Goal: Transaction & Acquisition: Purchase product/service

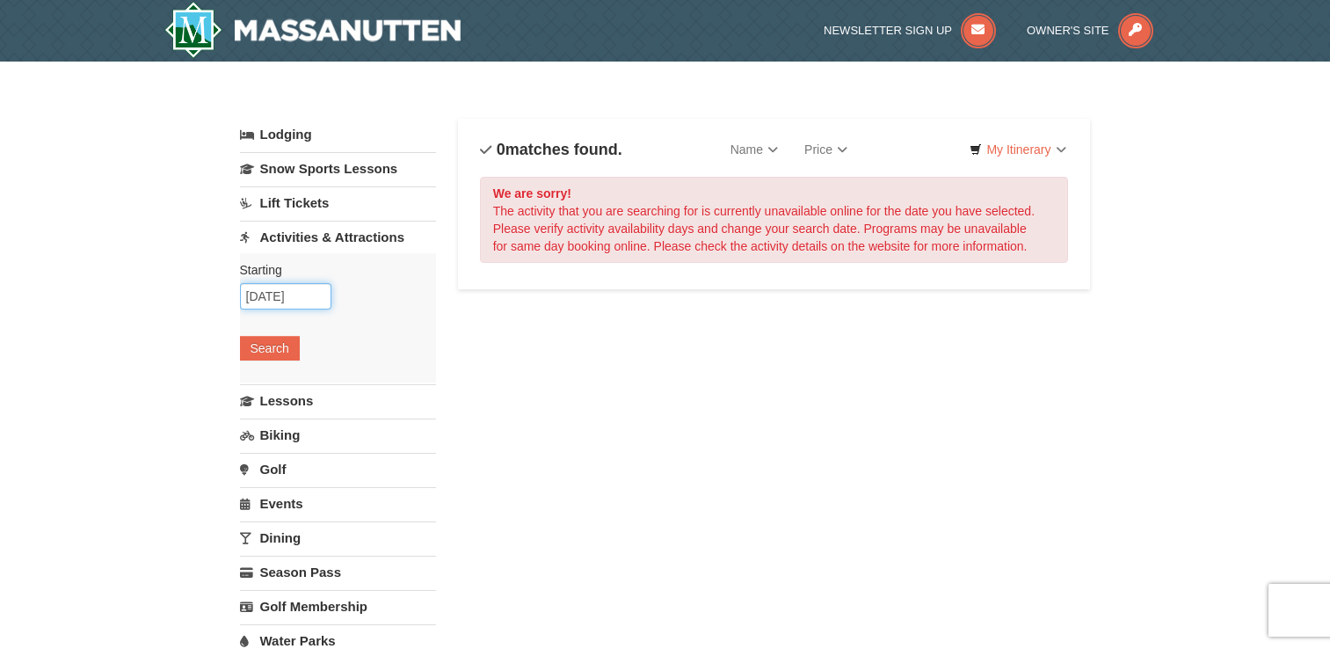
click at [260, 292] on input "10/11/2025" at bounding box center [285, 296] width 91 height 26
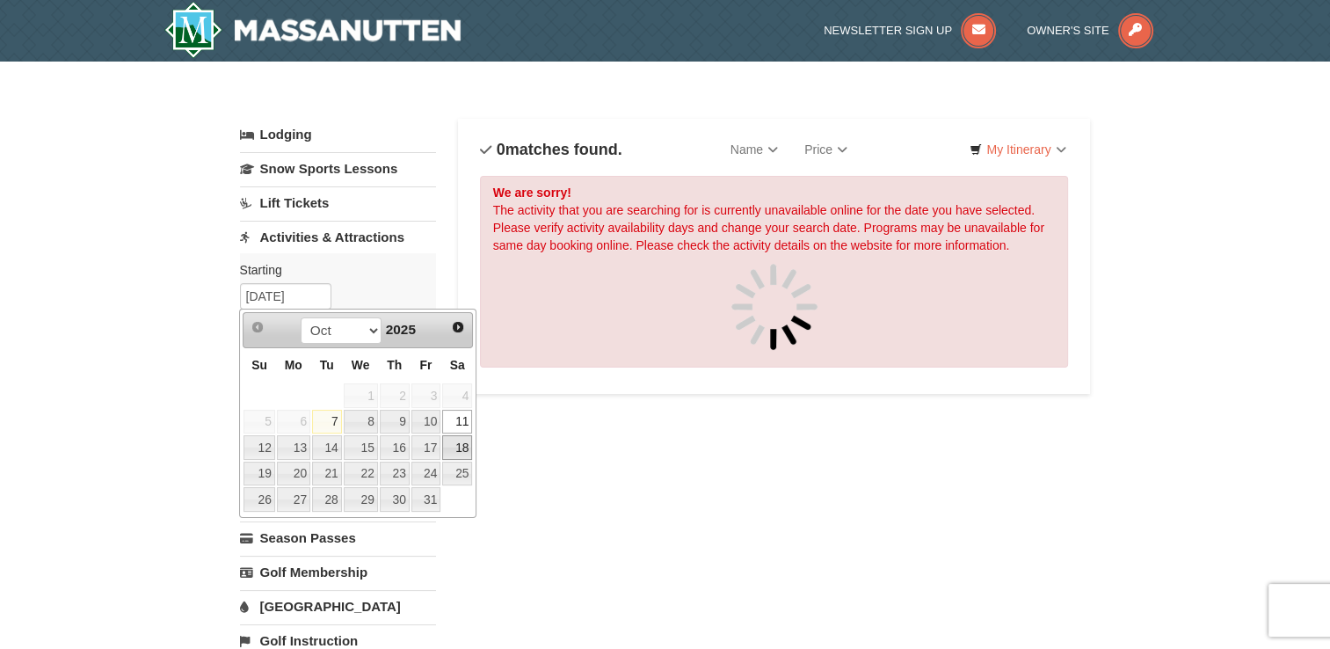
click at [467, 448] on link "18" at bounding box center [457, 447] width 30 height 25
type input "[DATE]"
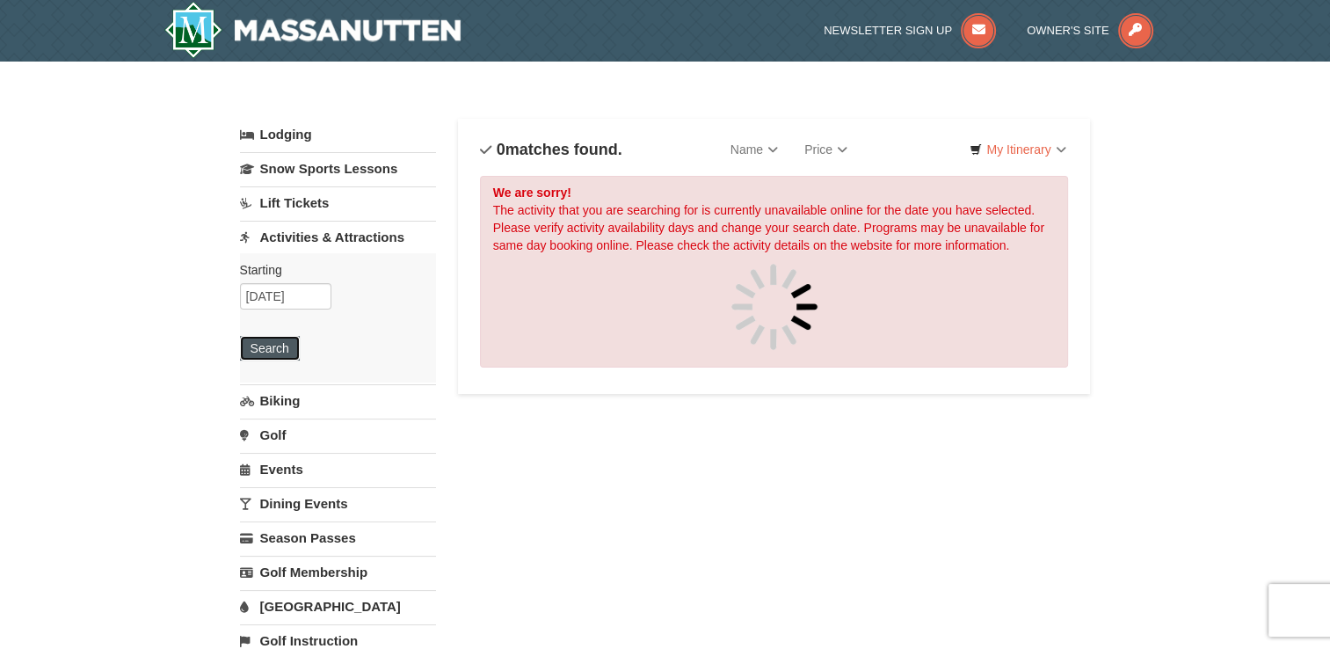
click at [287, 343] on button "Search" at bounding box center [270, 348] width 60 height 25
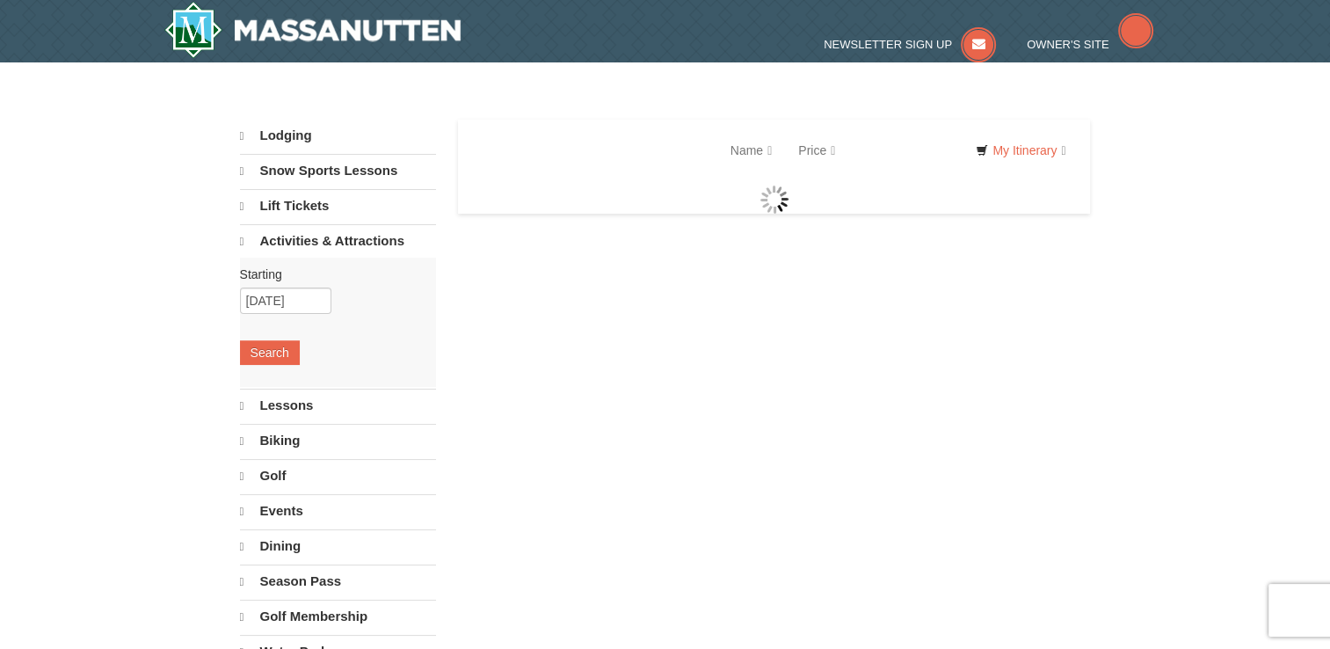
select select "10"
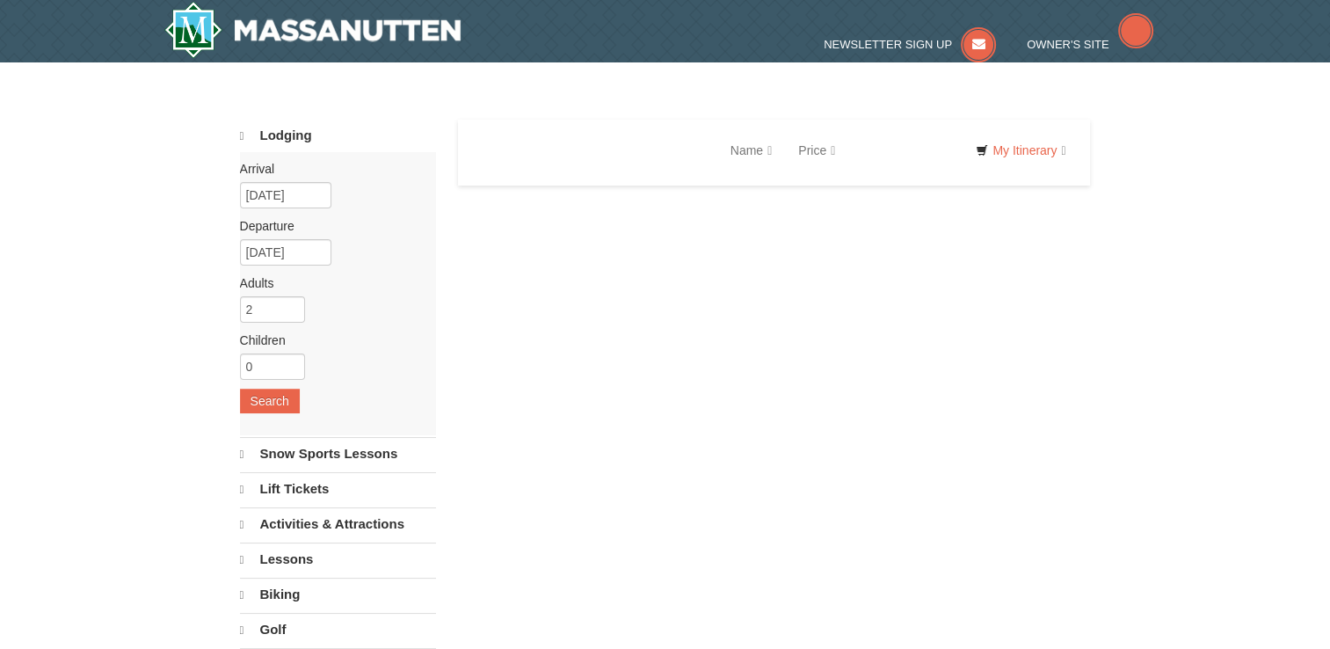
select select "10"
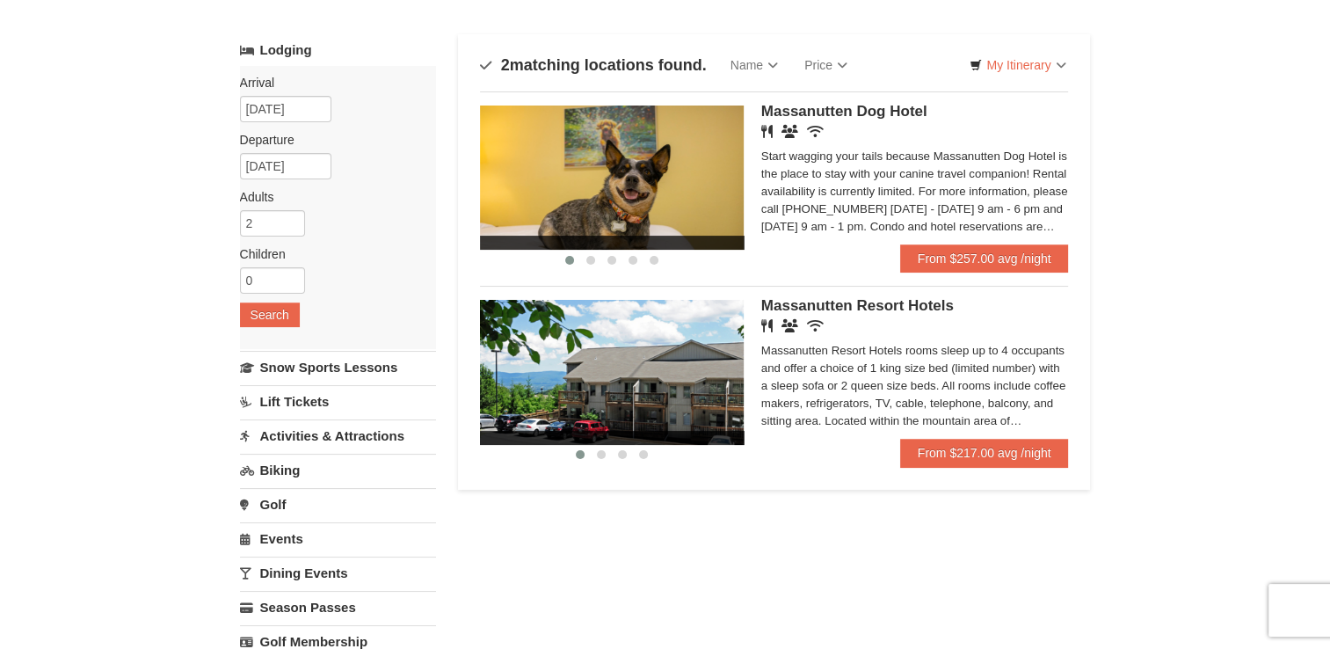
scroll to position [14, 0]
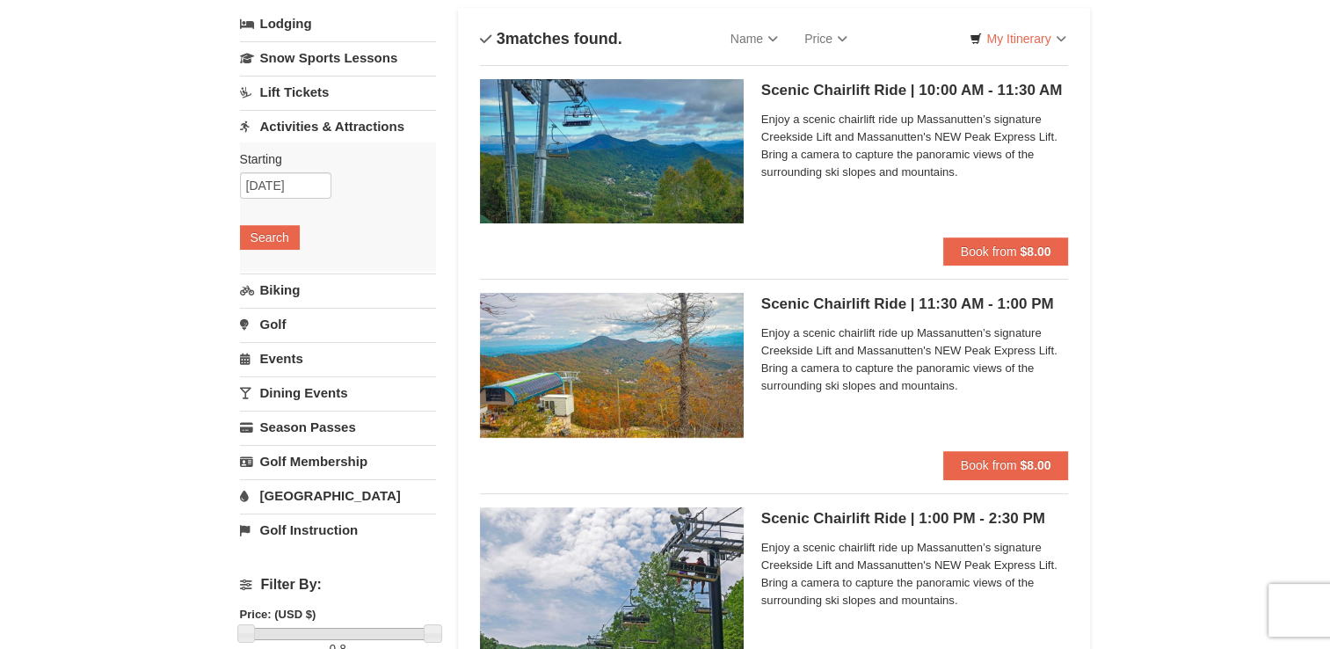
scroll to position [109, 0]
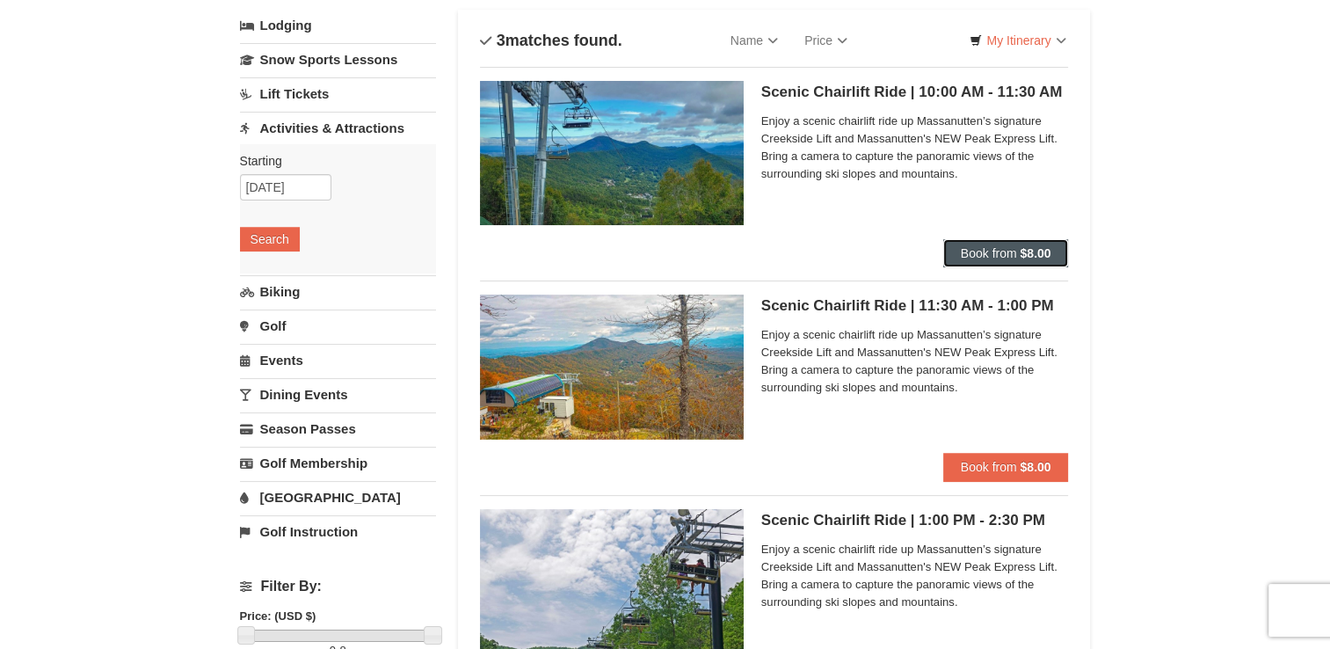
click at [991, 251] on span "Book from" at bounding box center [989, 253] width 56 height 14
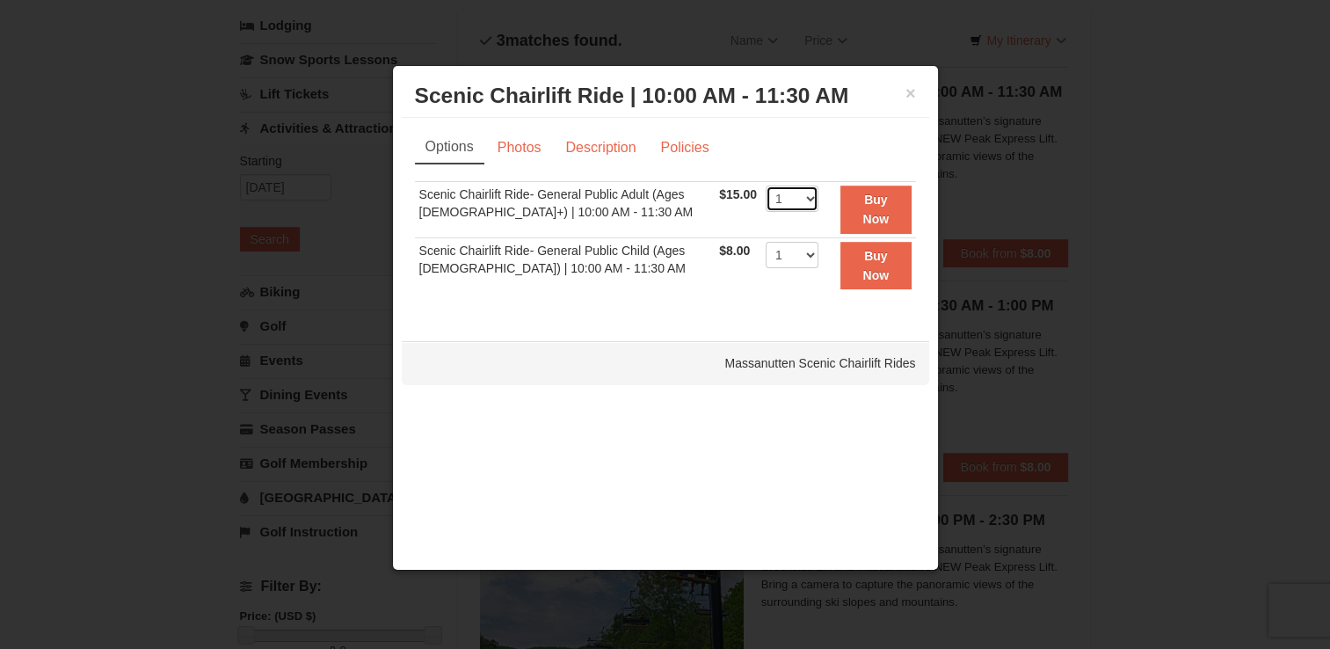
click at [805, 199] on select "1 2 3 4 5 6 7 8 9 10 11 12 13 14 15 16 17 18 19 20 21 22" at bounding box center [792, 199] width 53 height 26
select select "2"
click at [766, 186] on select "1 2 3 4 5 6 7 8 9 10 11 12 13 14 15 16 17 18 19 20 21 22" at bounding box center [792, 199] width 53 height 26
click at [879, 213] on strong "Buy Now" at bounding box center [876, 209] width 26 height 33
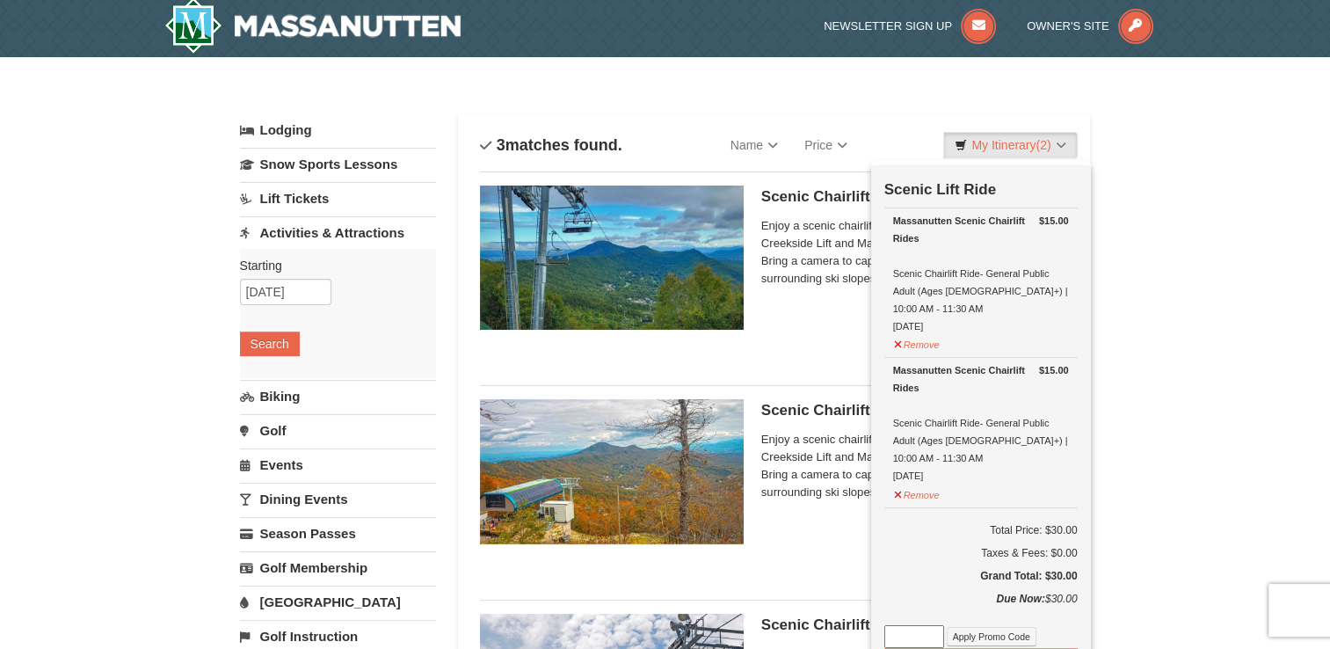
scroll to position [5, 0]
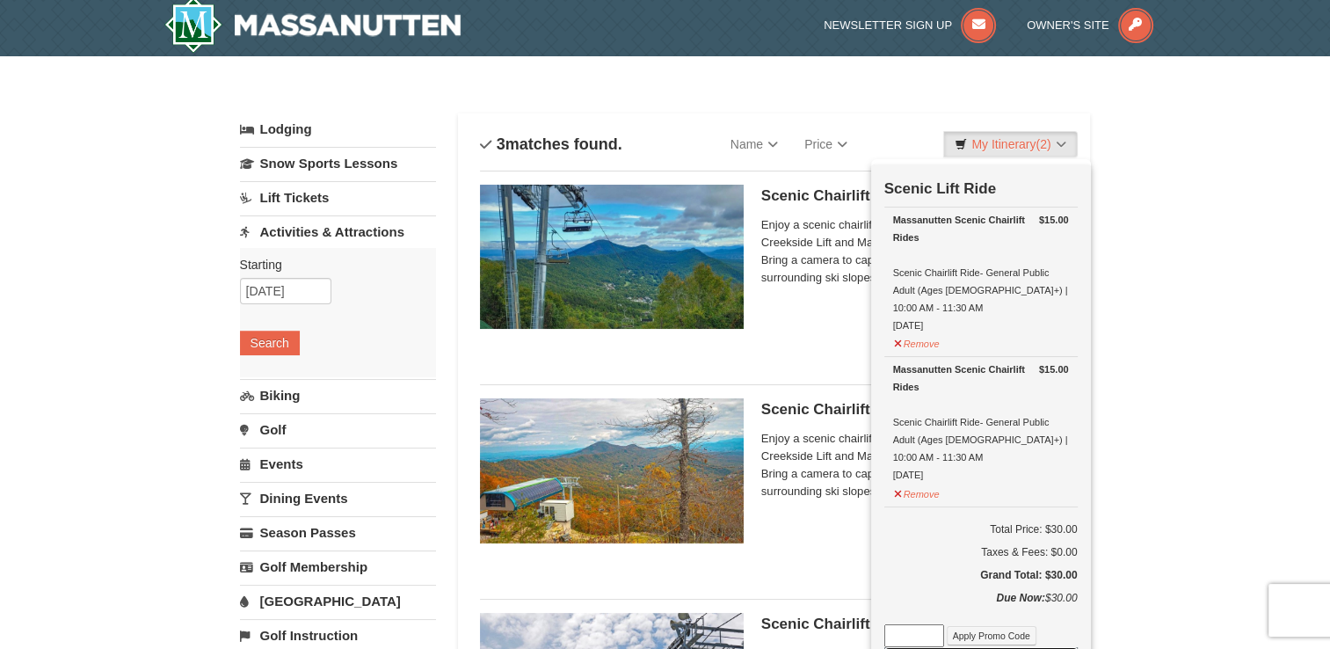
click at [990, 647] on button "Check Out Now" at bounding box center [981, 661] width 193 height 28
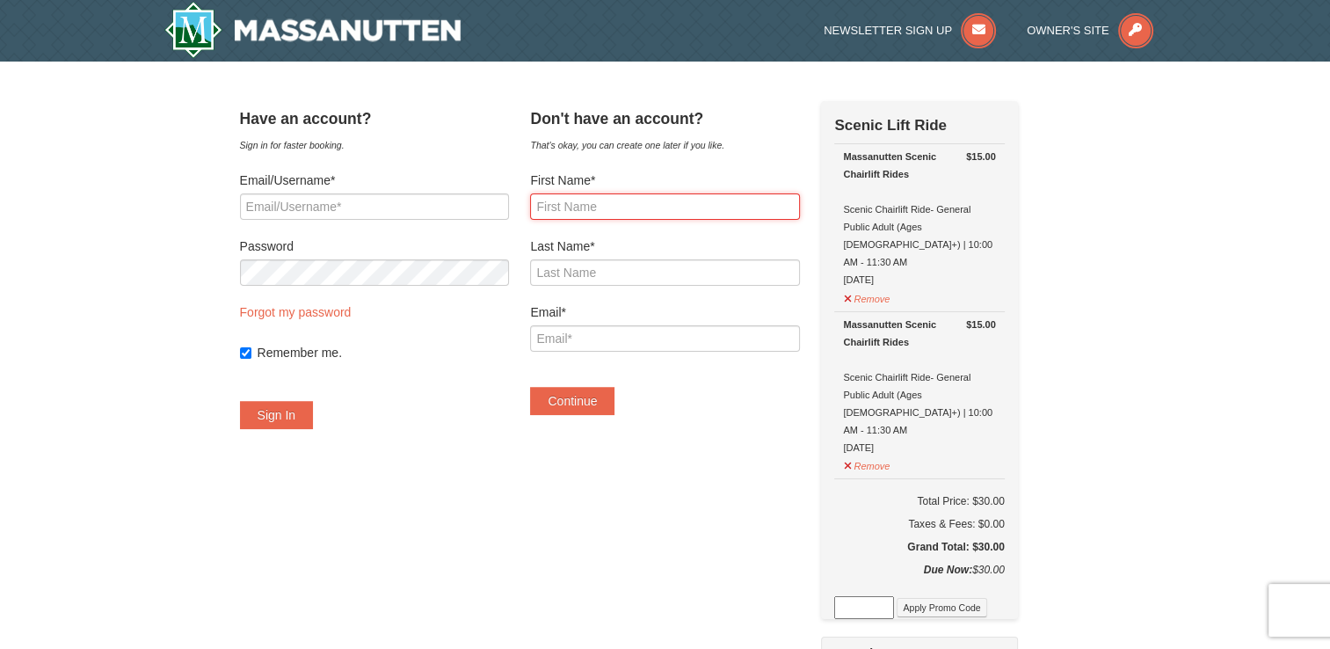
click at [622, 210] on input "First Name*" at bounding box center [664, 206] width 269 height 26
type input "Devon"
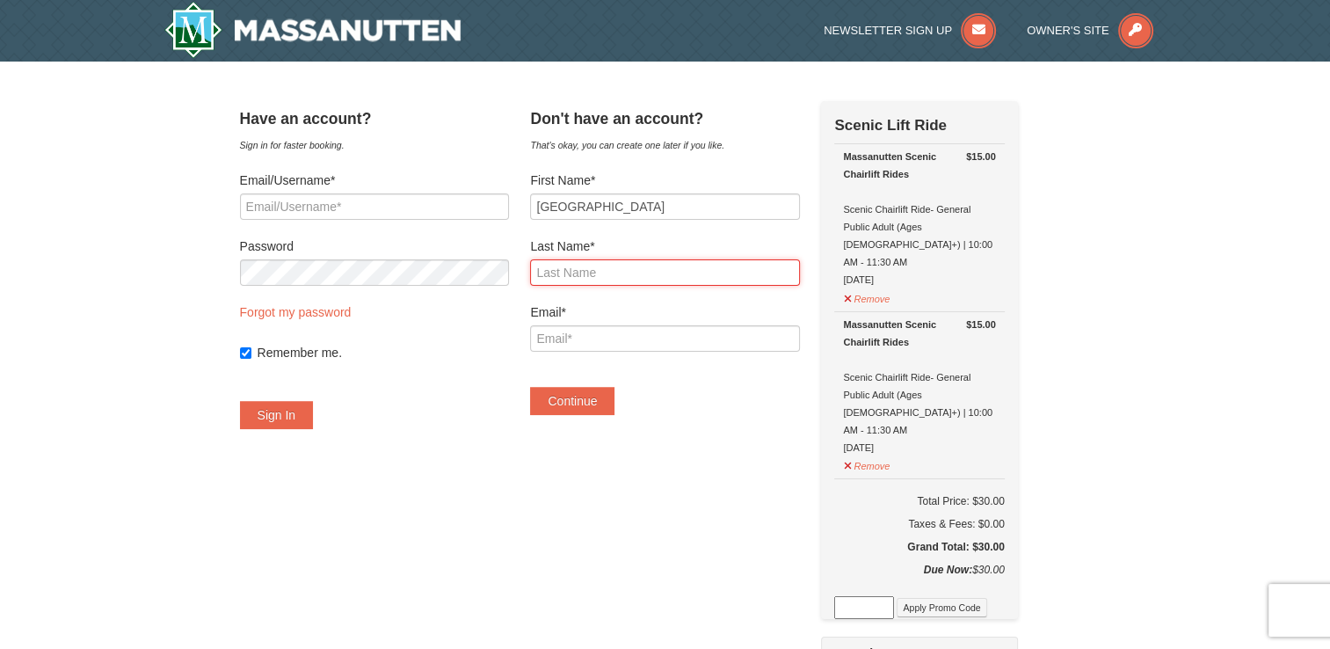
type input "Goldsby"
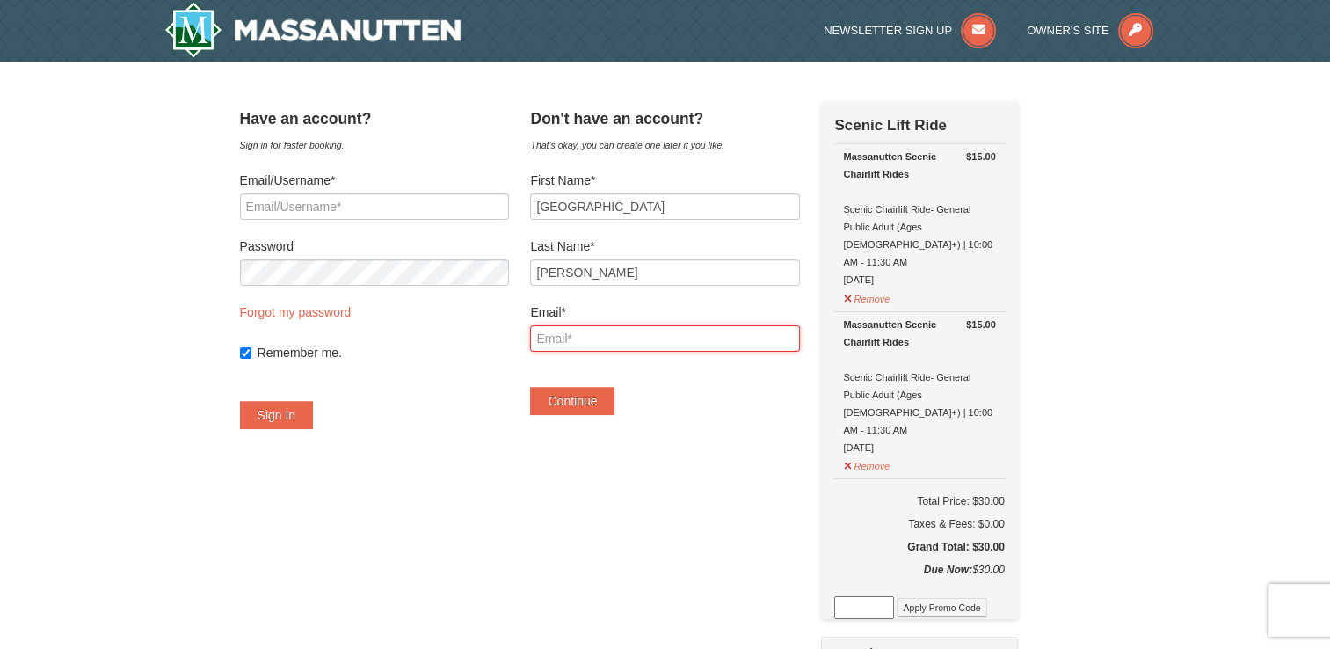
type input "devon_goldsby@wahazel.com"
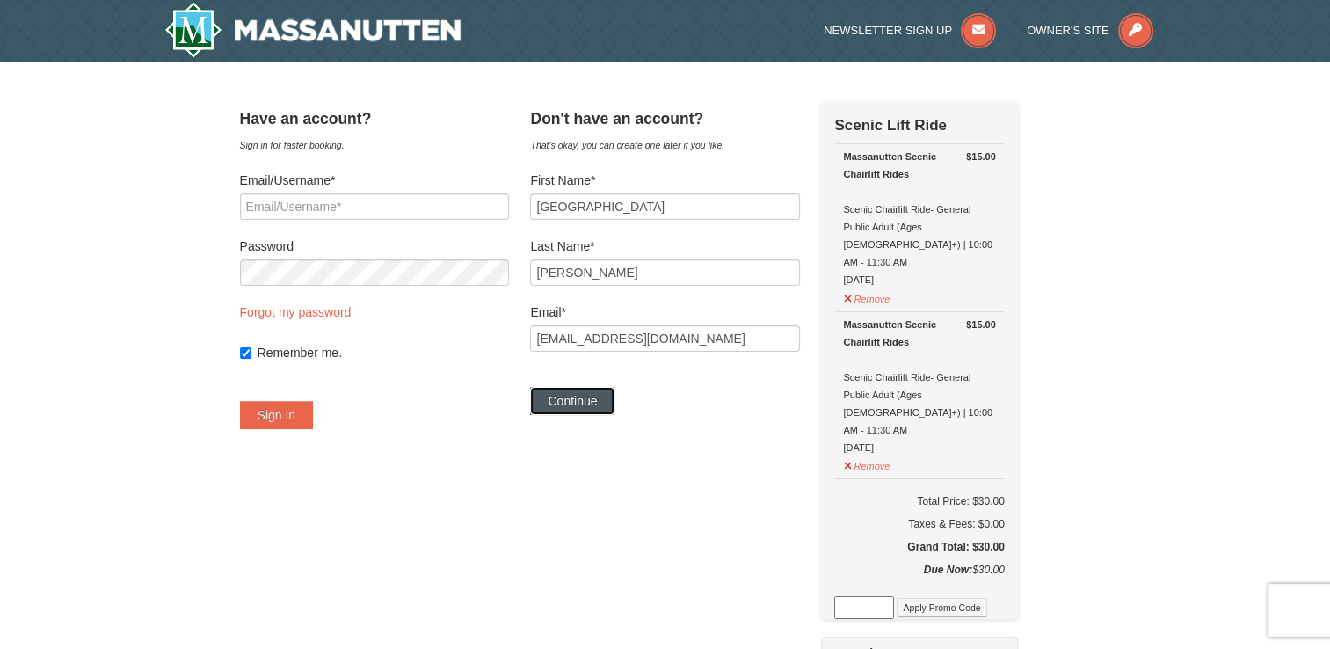
click at [598, 403] on button "Continue" at bounding box center [572, 401] width 84 height 28
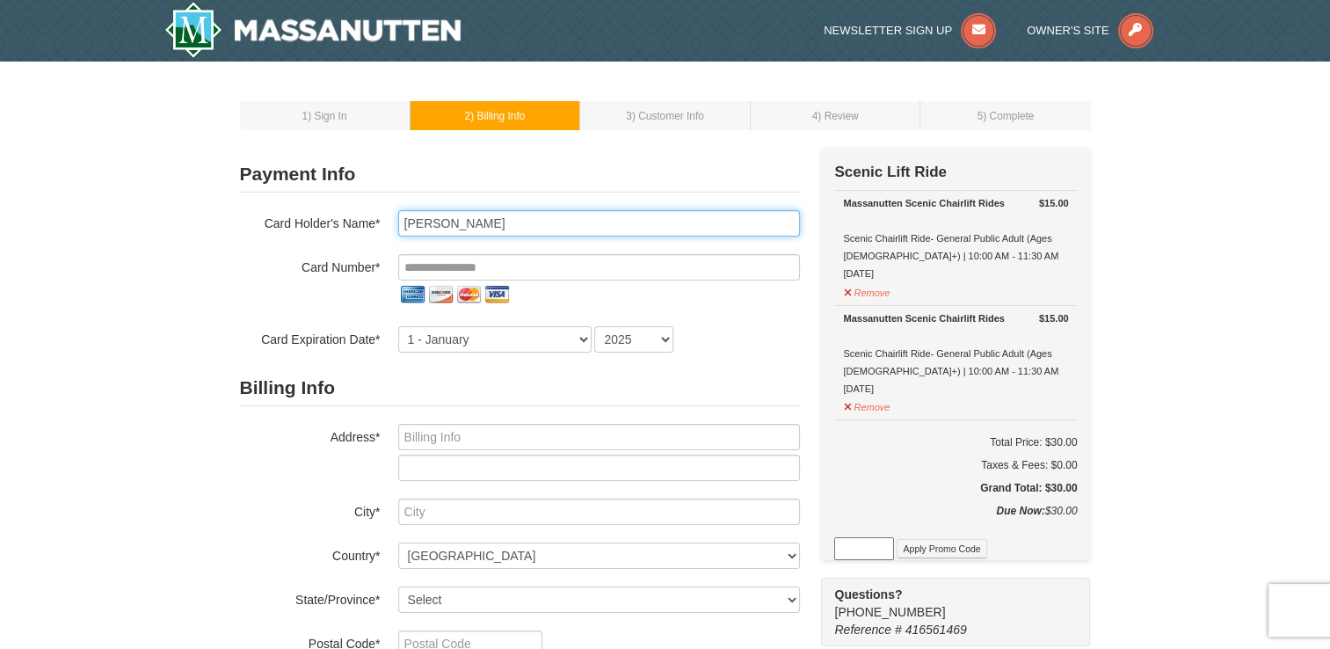
drag, startPoint x: 539, startPoint y: 218, endPoint x: 276, endPoint y: 222, distance: 262.9
click at [276, 222] on div "Card Holder's Name* Devon Goldsby" at bounding box center [520, 223] width 560 height 26
type input "[PERSON_NAME]"
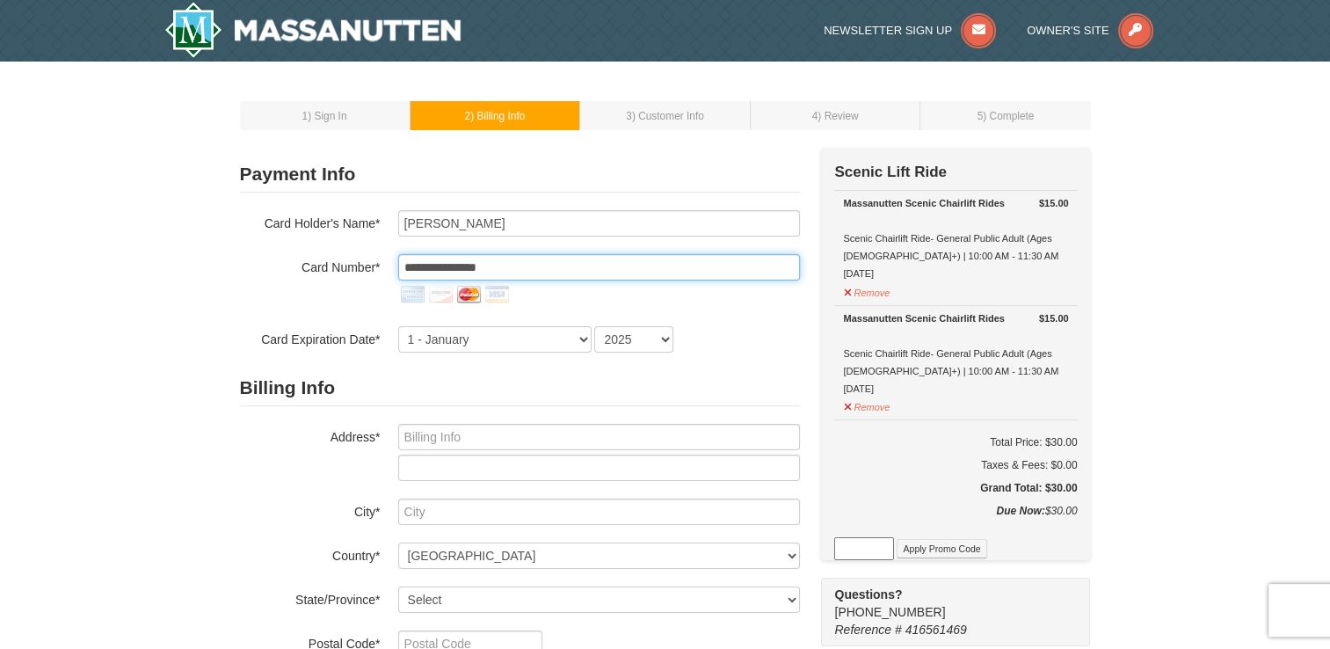
type input "**********"
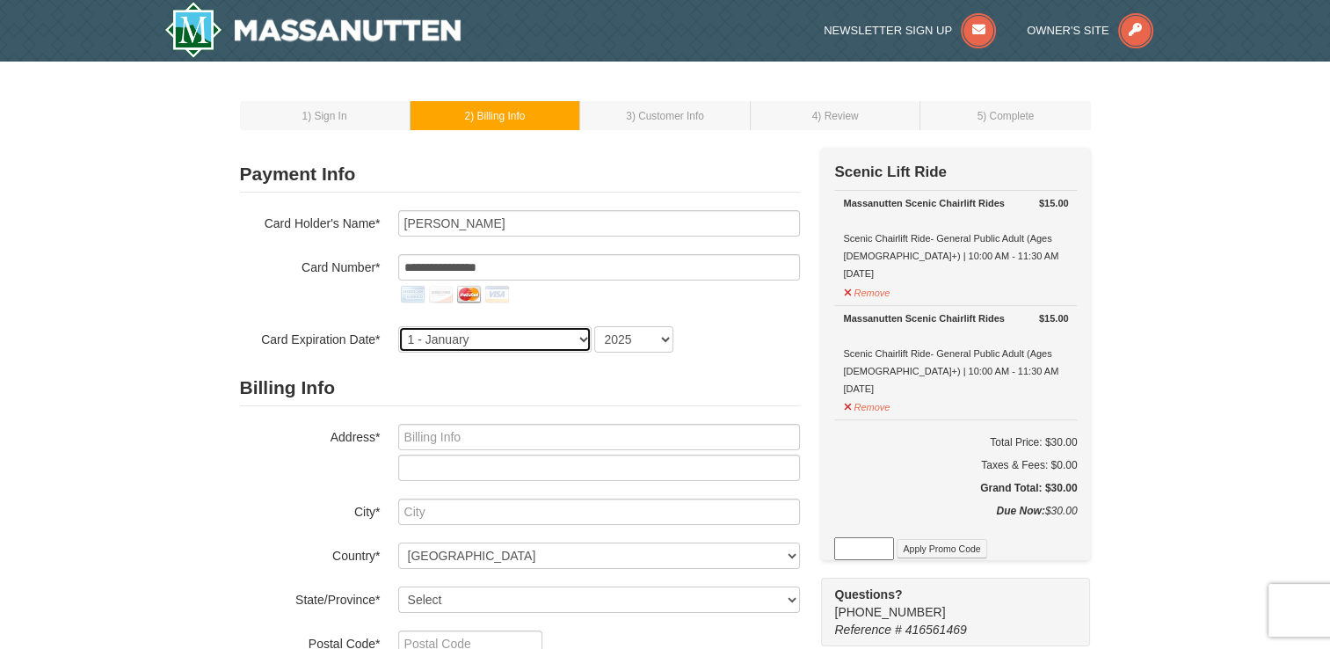
click at [424, 346] on select "1 - January 2 - February 3 - March 4 - April 5 - May 6 - June 7 - July 8 - Augu…" at bounding box center [494, 339] width 193 height 26
select select "8"
click at [398, 326] on select "1 - January 2 - February 3 - March 4 - April 5 - May 6 - June 7 - July 8 - Augu…" at bounding box center [494, 339] width 193 height 26
click at [668, 339] on select "2025 2026 2027 2028 2029 2030 2031 2032 2033 2034" at bounding box center [633, 339] width 79 height 26
select select "2028"
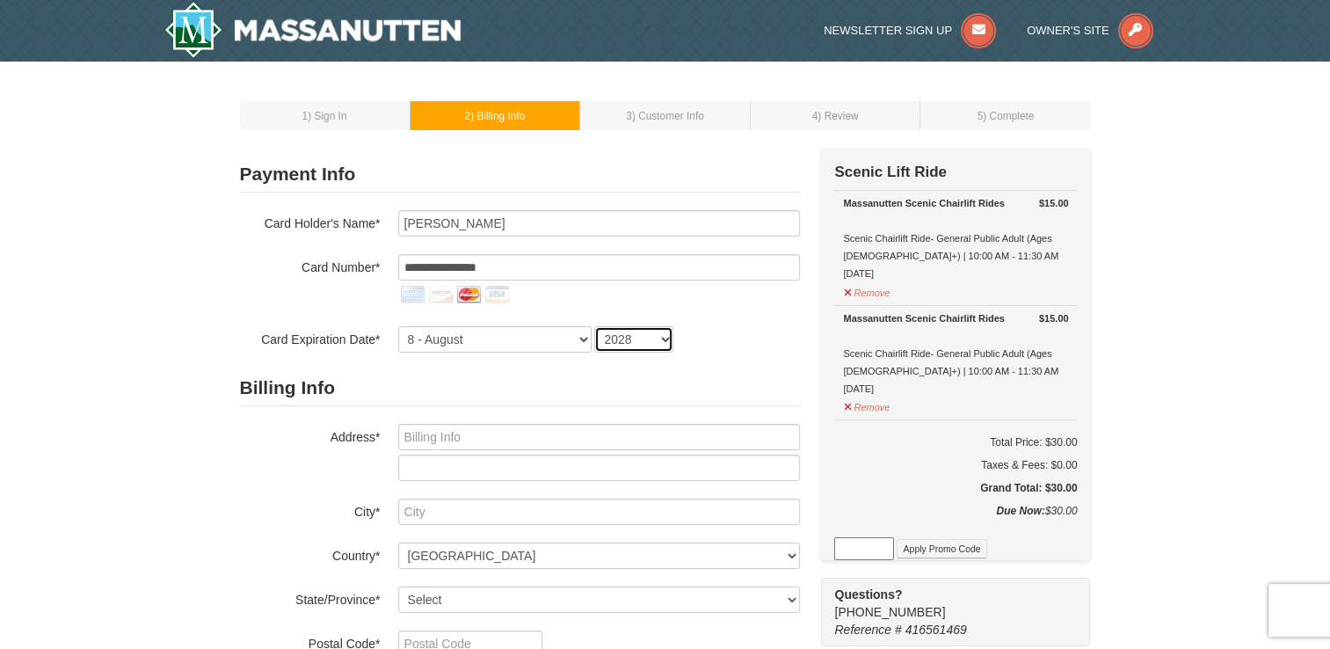
click at [594, 326] on select "2025 2026 2027 2028 2029 2030 2031 2032 2033 2034" at bounding box center [633, 339] width 79 height 26
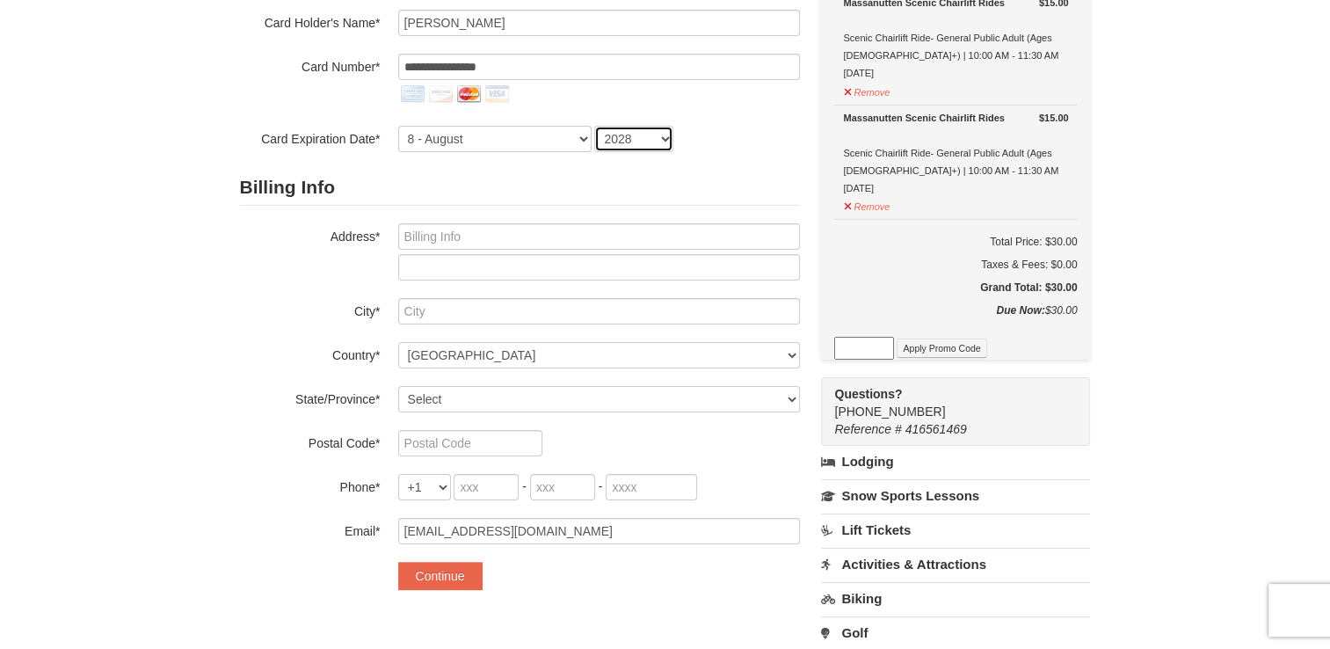
scroll to position [210, 0]
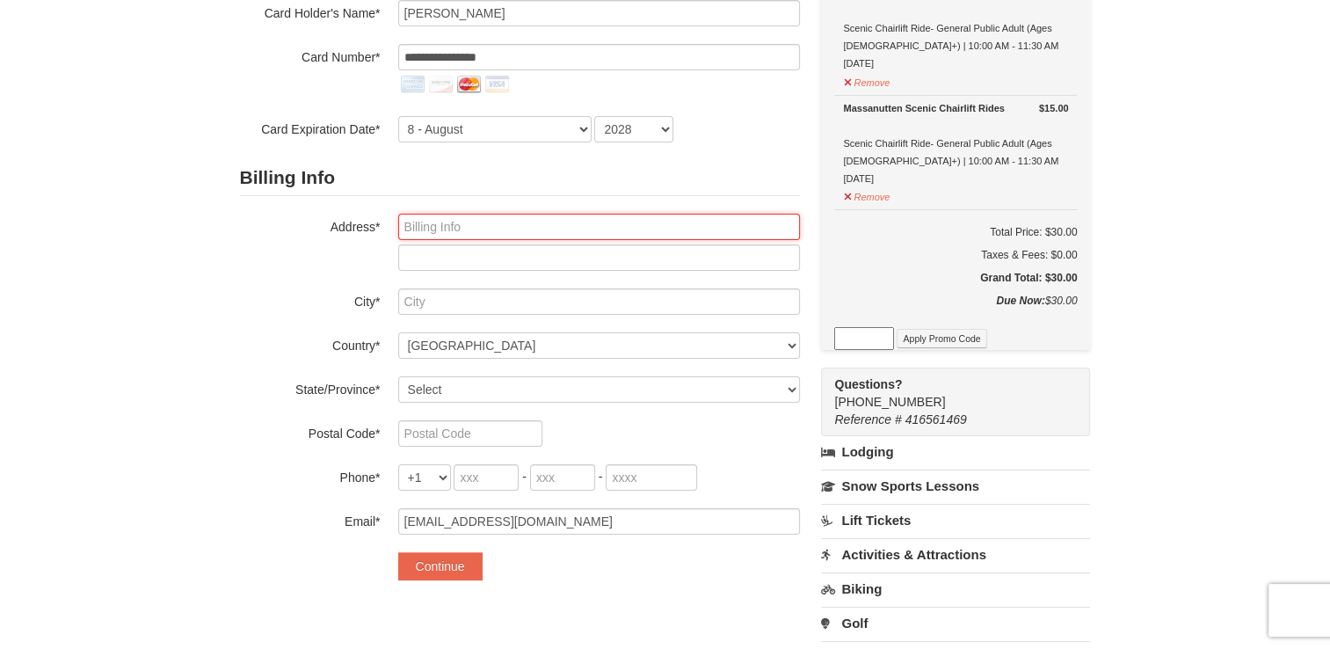
click at [552, 224] on input "text" at bounding box center [599, 227] width 402 height 26
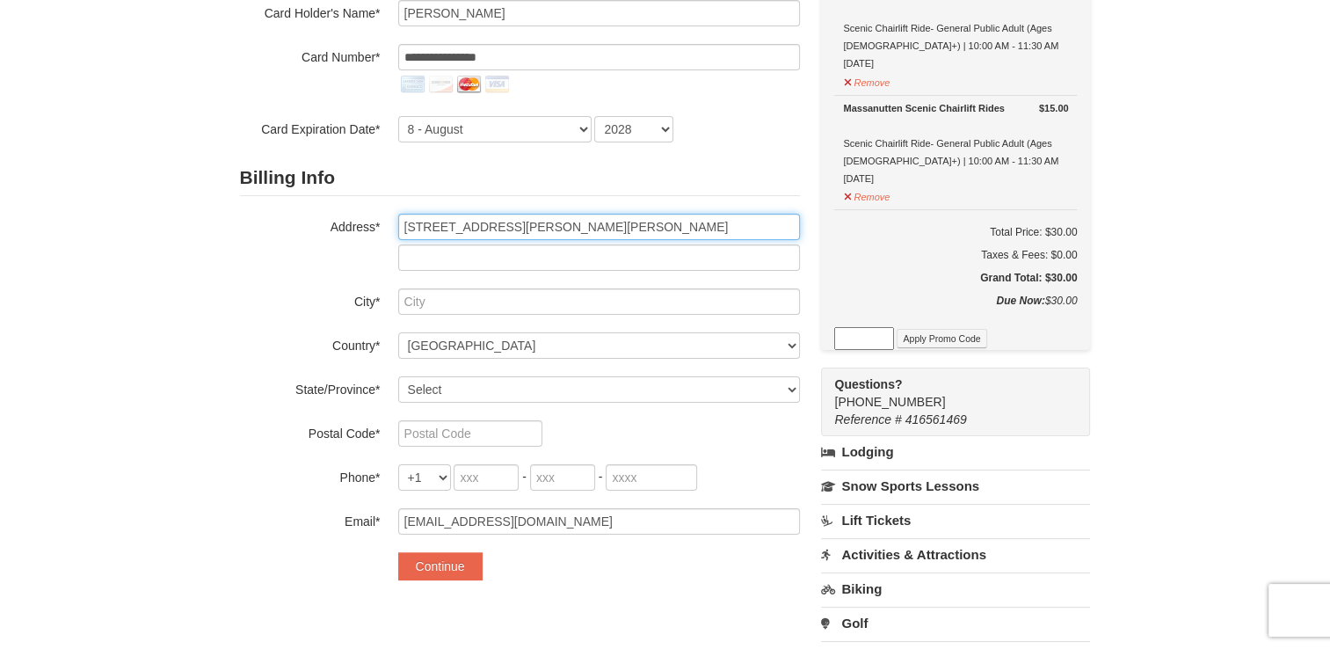
type input "12022 Lisa Marie Court"
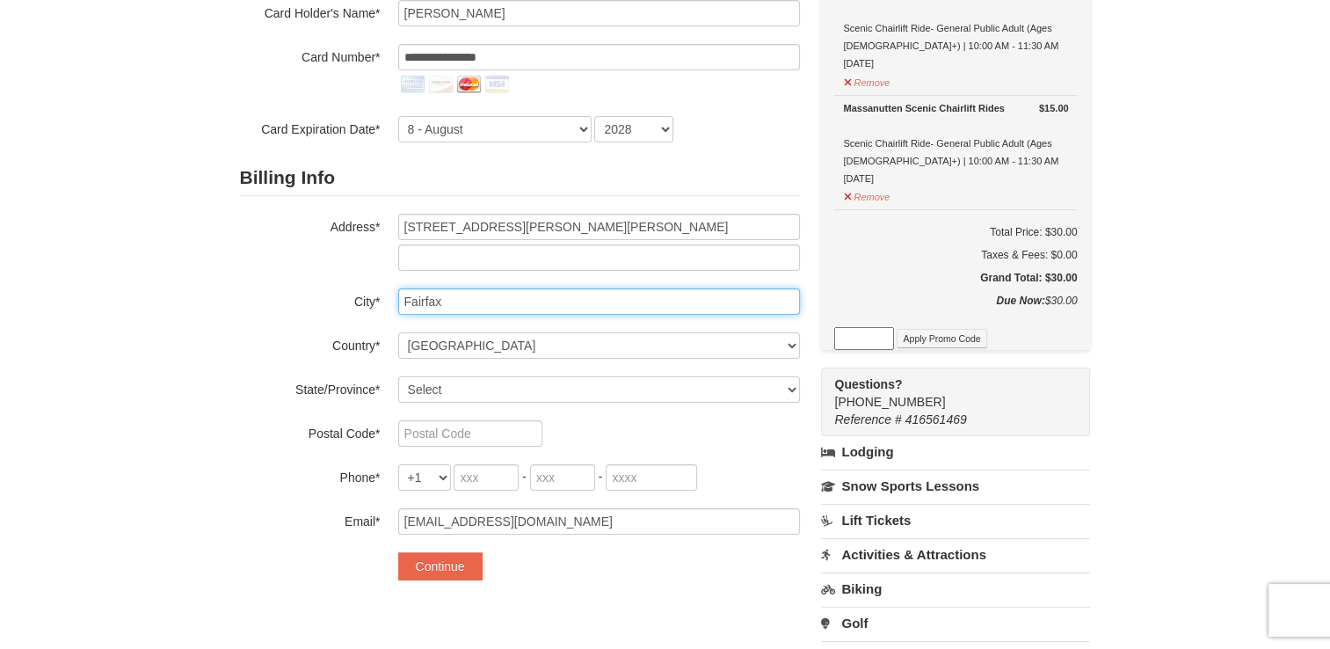
type input "Fairfax"
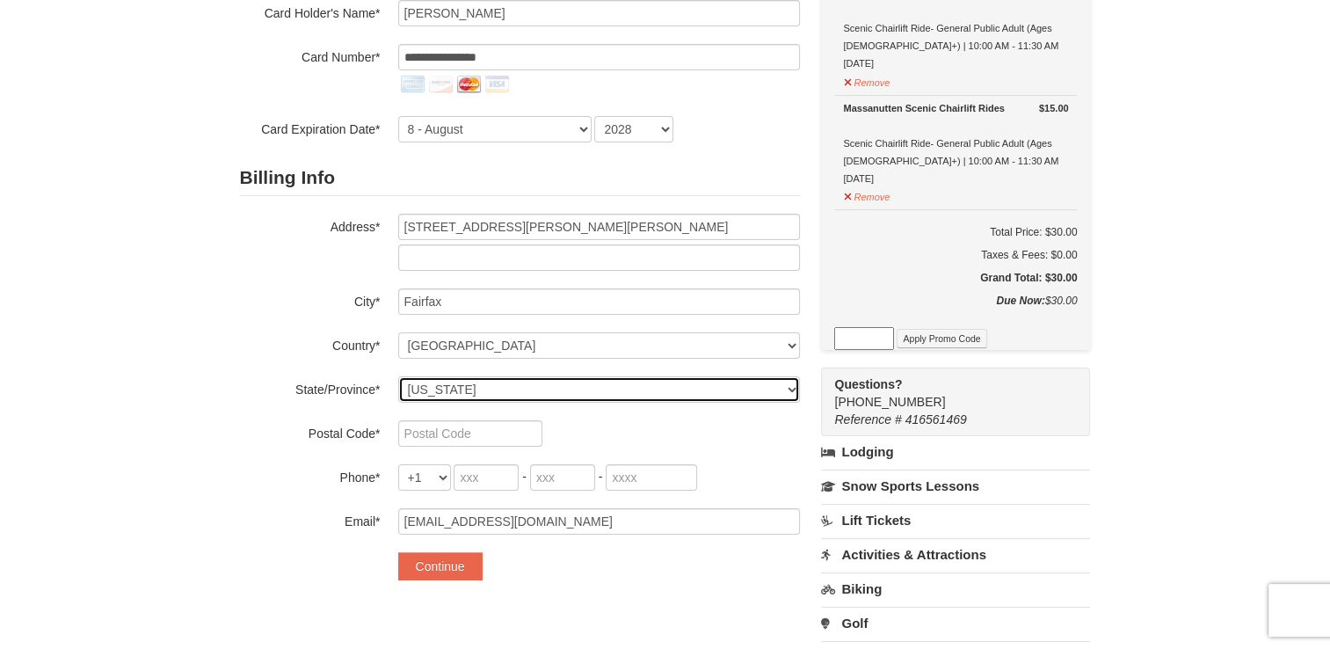
click at [519, 385] on select "Select Alabama Alaska American Samoa Arizona Arkansas California Colorado Conne…" at bounding box center [599, 389] width 402 height 26
select select "VA"
click at [398, 376] on select "Select Alabama Alaska American Samoa Arizona Arkansas California Colorado Conne…" at bounding box center [599, 389] width 402 height 26
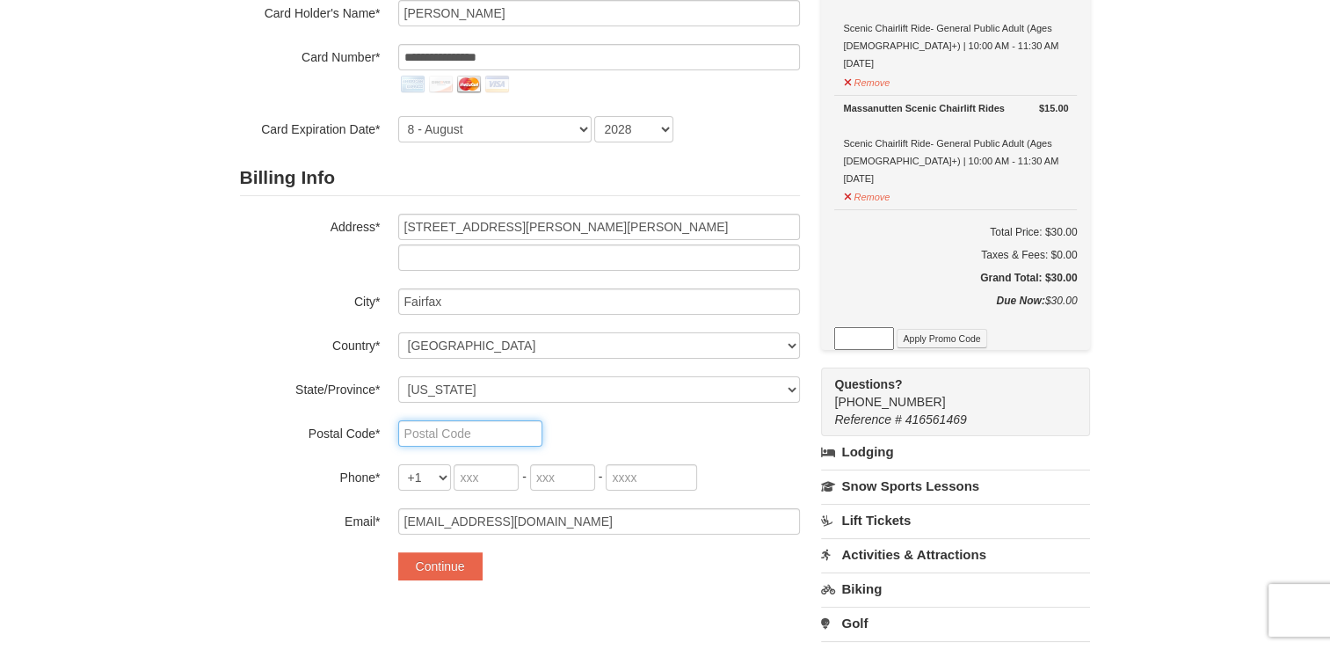
click at [466, 433] on input "text" at bounding box center [470, 433] width 144 height 26
type input "22033"
type input "703"
click at [555, 487] on input "tel" at bounding box center [562, 477] width 65 height 26
type input "231"
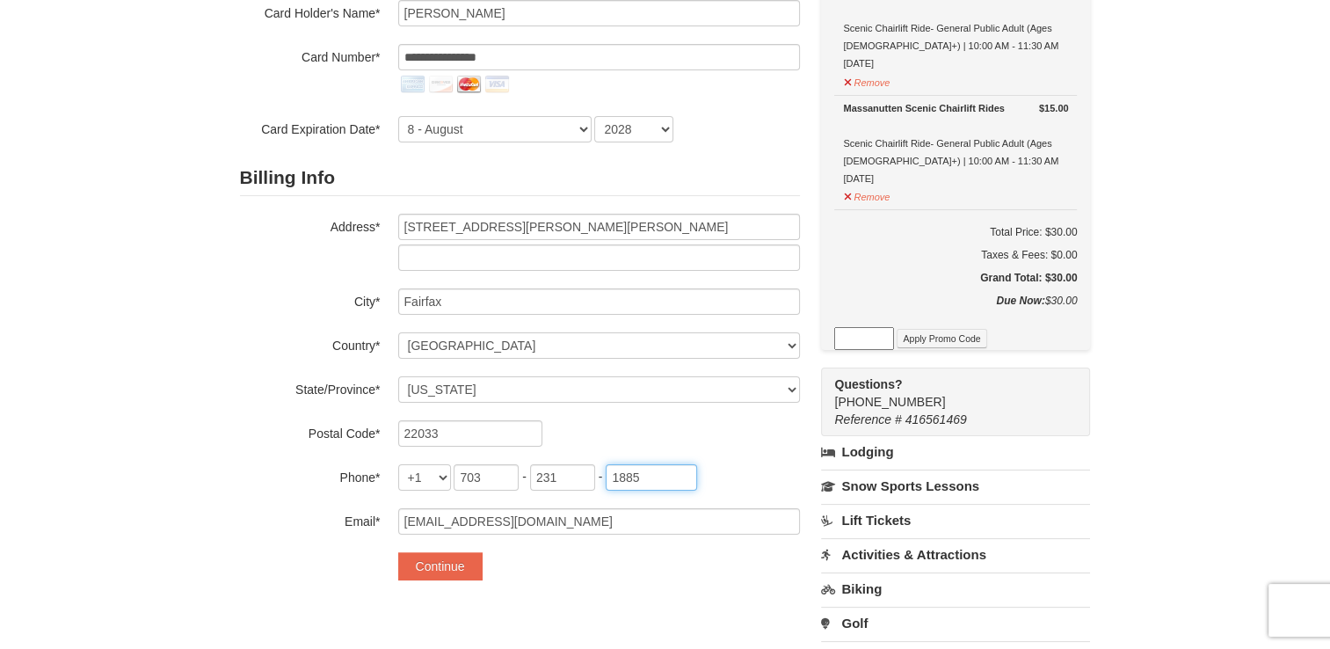
type input "1885"
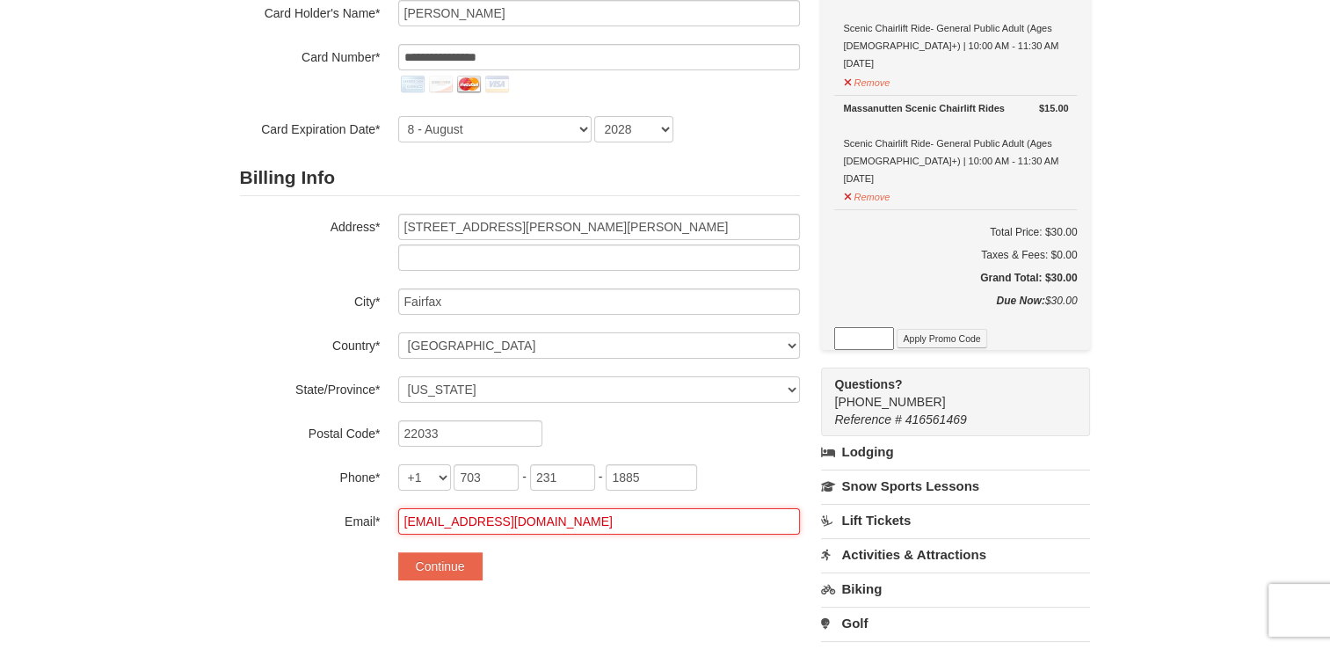
drag, startPoint x: 605, startPoint y: 530, endPoint x: 339, endPoint y: 487, distance: 269.0
click at [339, 487] on div "Billing Info Address* 12022 Lisa Marie Court City* Fairfax Country* ----- Selec…" at bounding box center [520, 347] width 560 height 375
type input "dvgoldsby12@gmail.com"
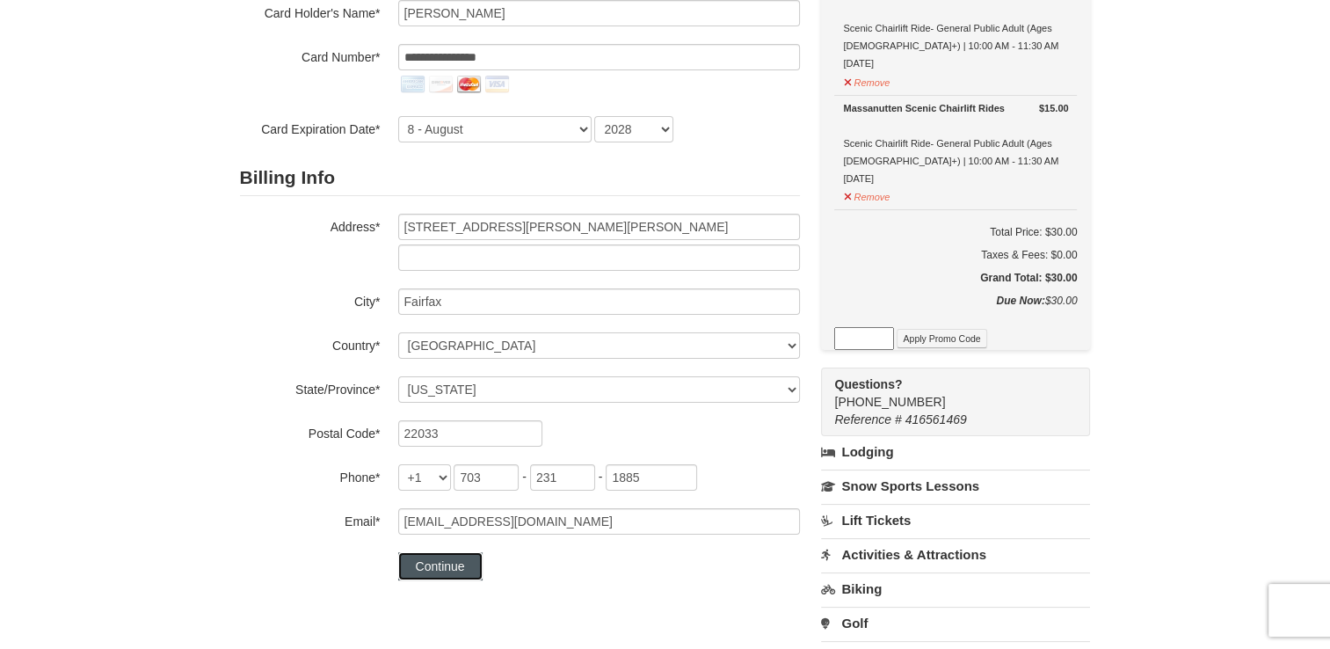
click at [450, 561] on button "Continue" at bounding box center [440, 566] width 84 height 28
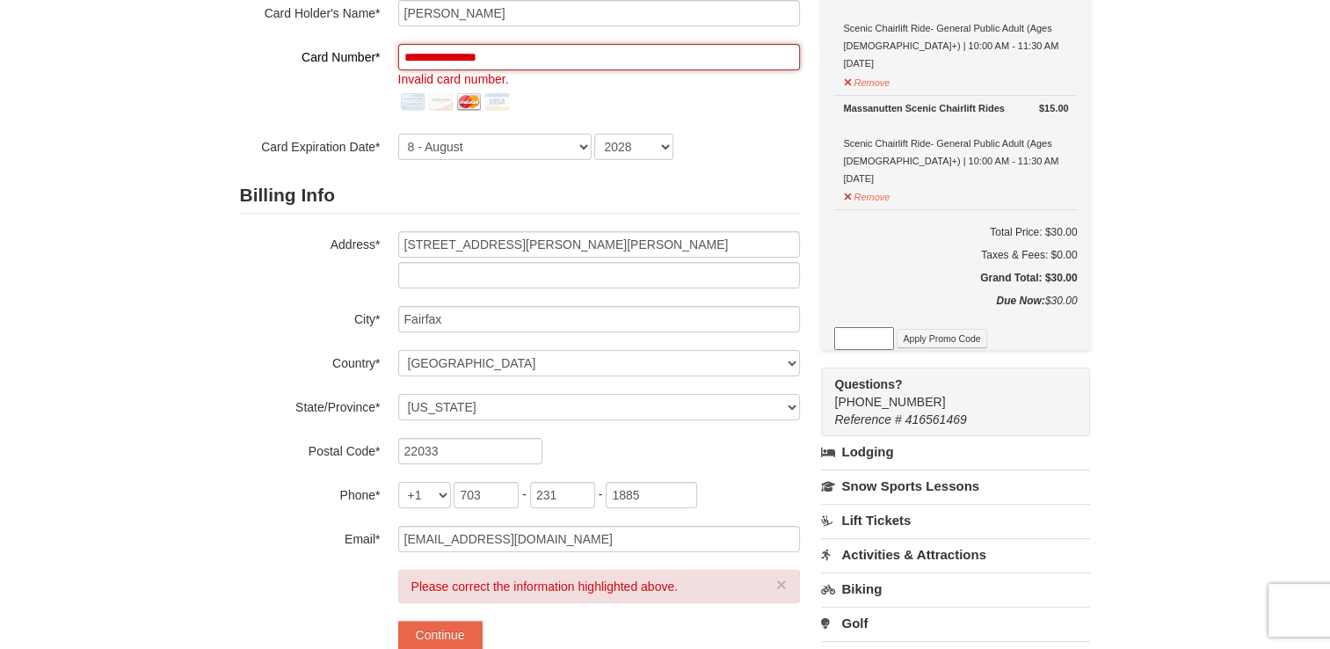
click at [545, 57] on input "**********" at bounding box center [599, 57] width 402 height 26
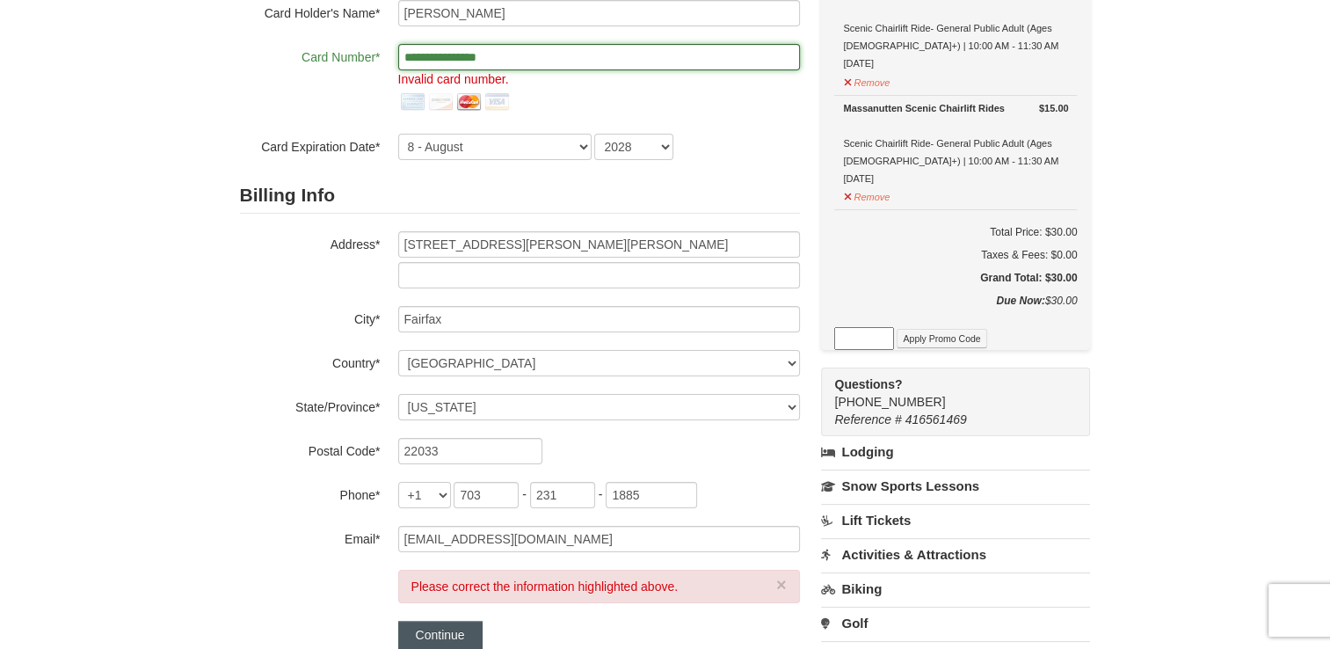
type input "**********"
click at [436, 635] on button "Continue" at bounding box center [440, 635] width 84 height 28
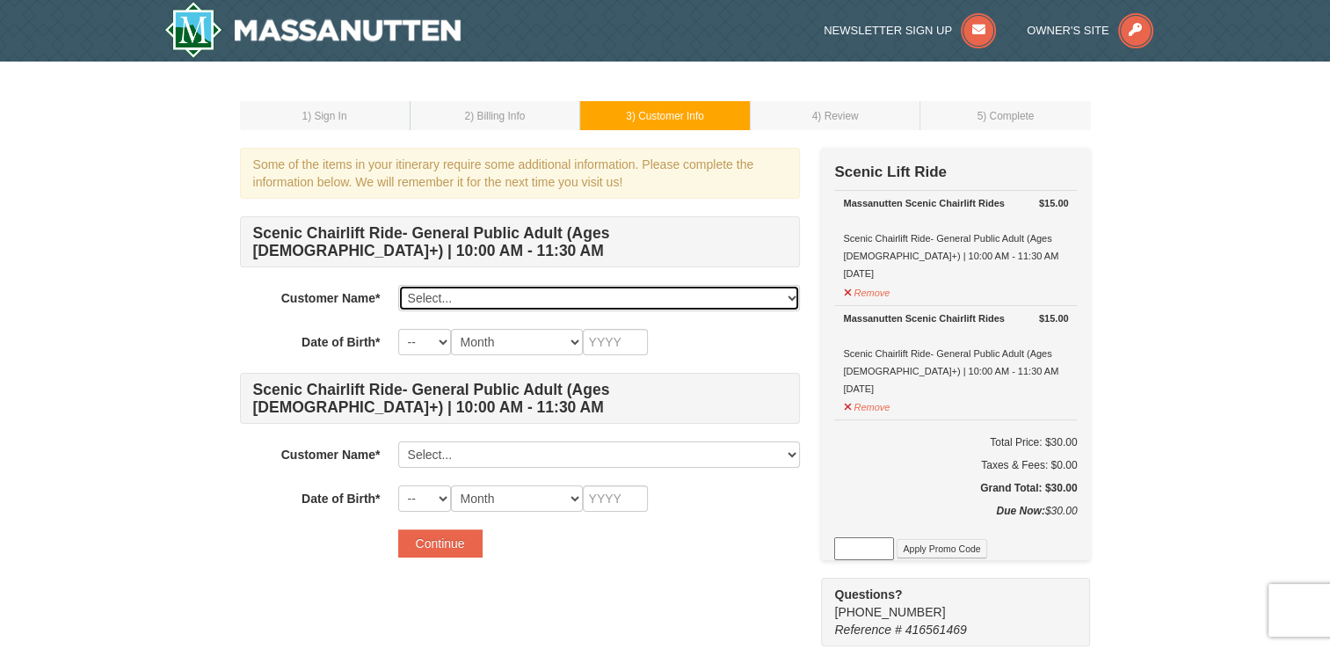
click at [500, 300] on select "Select... [PERSON_NAME] Add New..." at bounding box center [599, 298] width 402 height 26
select select "28355492"
click at [398, 285] on select "Select... [PERSON_NAME] Add New..." at bounding box center [599, 298] width 402 height 26
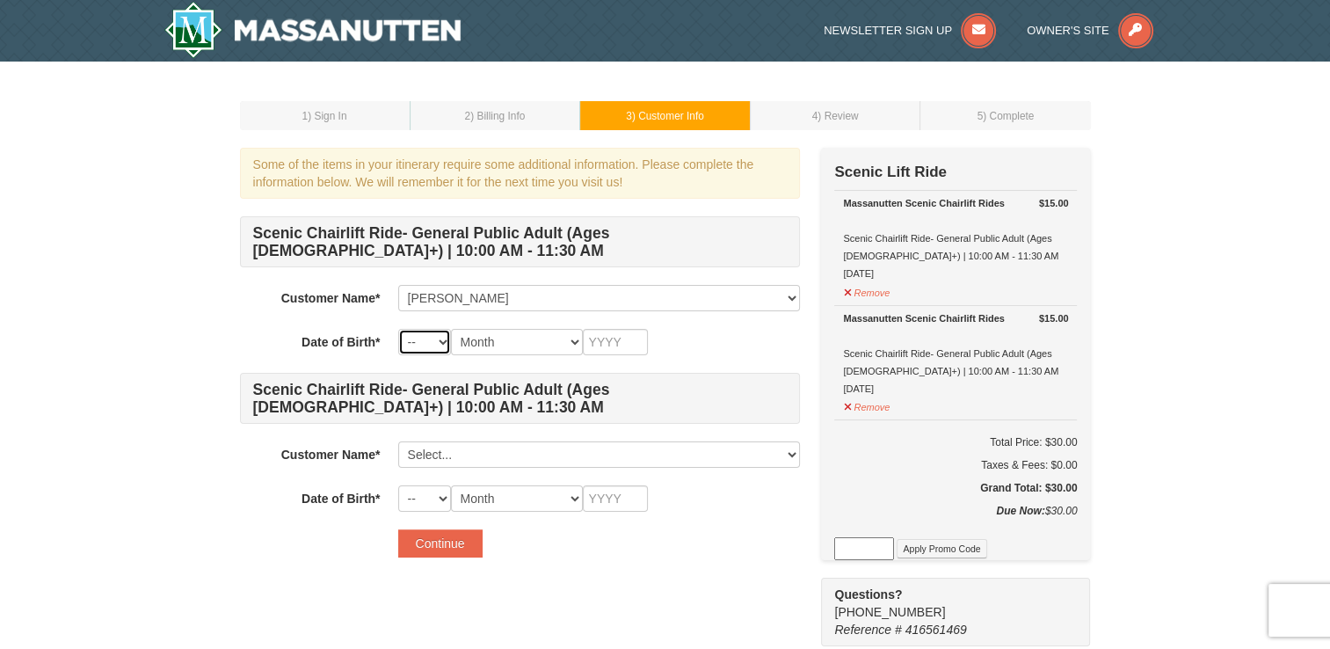
click at [429, 329] on select "-- 01 02 03 04 05 06 07 08 09 10 11 12 13 14 15 16 17 18 19 20 21 22 23 24 25 2…" at bounding box center [424, 342] width 53 height 26
click at [398, 329] on select "-- 01 02 03 04 05 06 07 08 09 10 11 12 13 14 15 16 17 18 19 20 21 22 23 24 25 2…" at bounding box center [424, 342] width 53 height 26
click at [439, 339] on select "-- 01 02 03 04 05 06 07 08 09 10 11 12 13 14 15 16 17 18 19 20 21 22 23 24 25 2…" at bounding box center [424, 342] width 53 height 26
select select "31"
click at [398, 329] on select "-- 01 02 03 04 05 06 07 08 09 10 11 12 13 14 15 16 17 18 19 20 21 22 23 24 25 2…" at bounding box center [424, 342] width 53 height 26
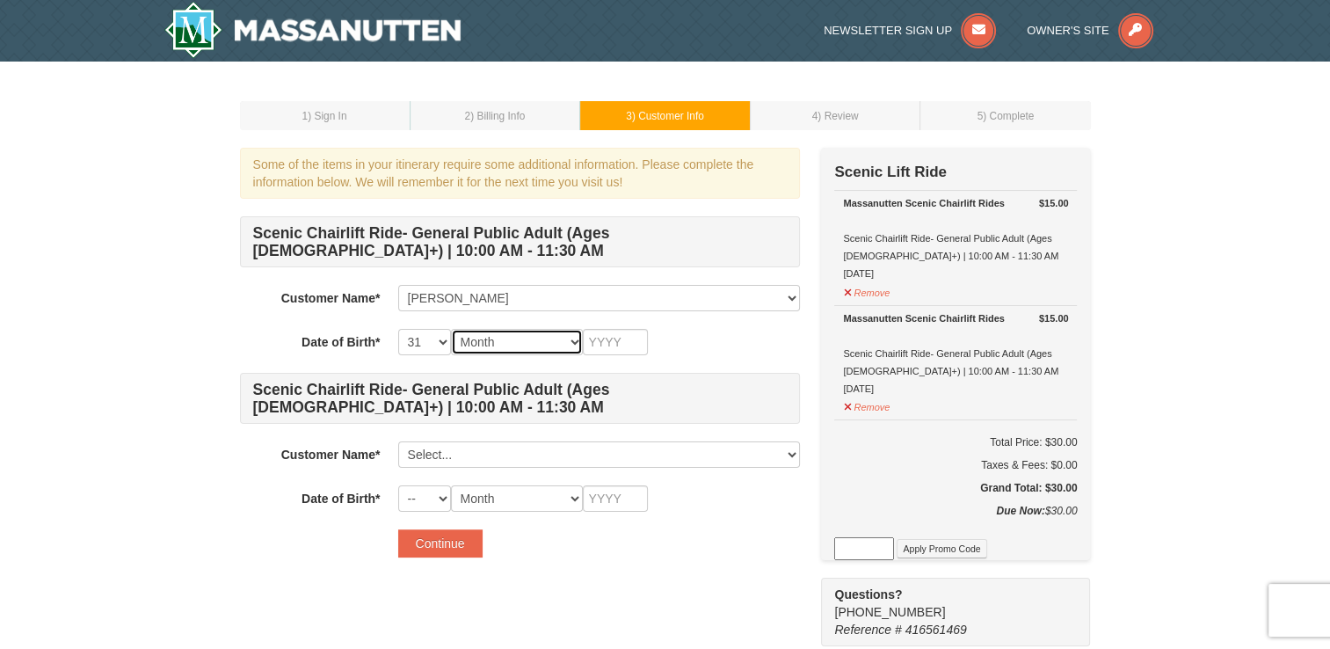
click at [510, 336] on select "Month January February March April May June July August September October Novem…" at bounding box center [517, 342] width 132 height 26
select select "10"
click at [451, 329] on select "Month January February March April May June July August September October Novem…" at bounding box center [517, 342] width 132 height 26
click at [620, 343] on input "text" at bounding box center [615, 342] width 65 height 26
type input "1996"
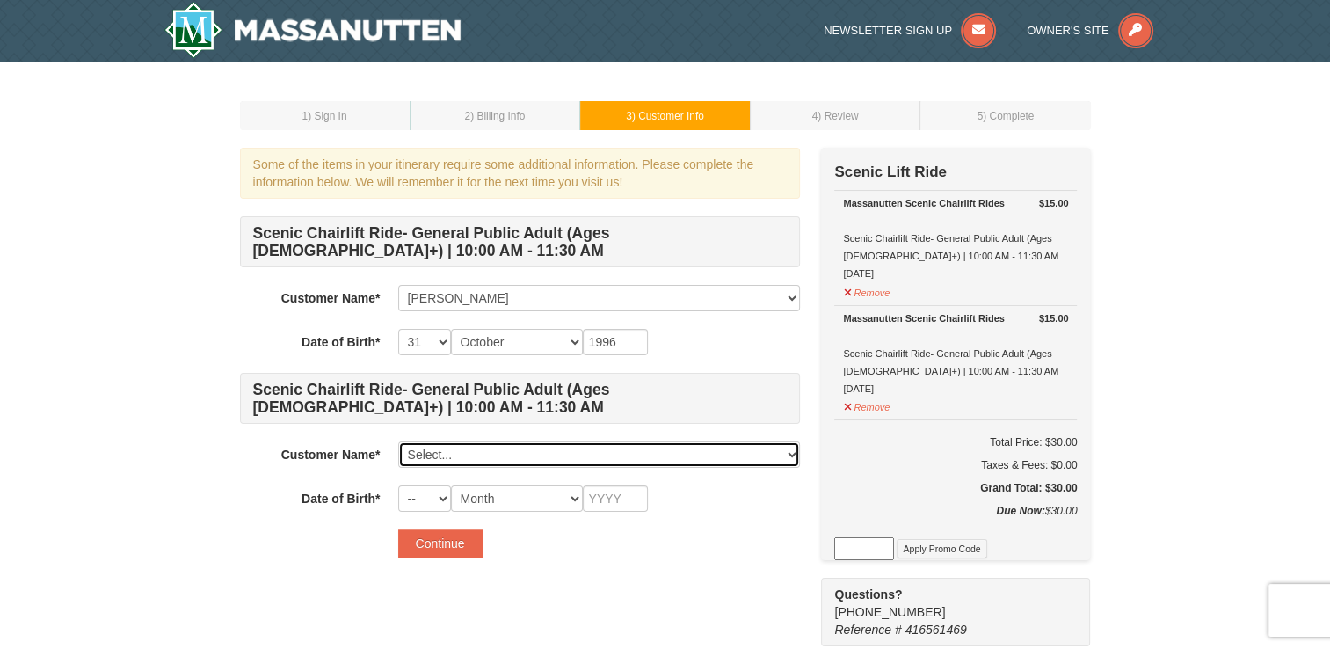
click at [527, 455] on select "Select... Devon Goldsby Add New..." at bounding box center [599, 454] width 402 height 26
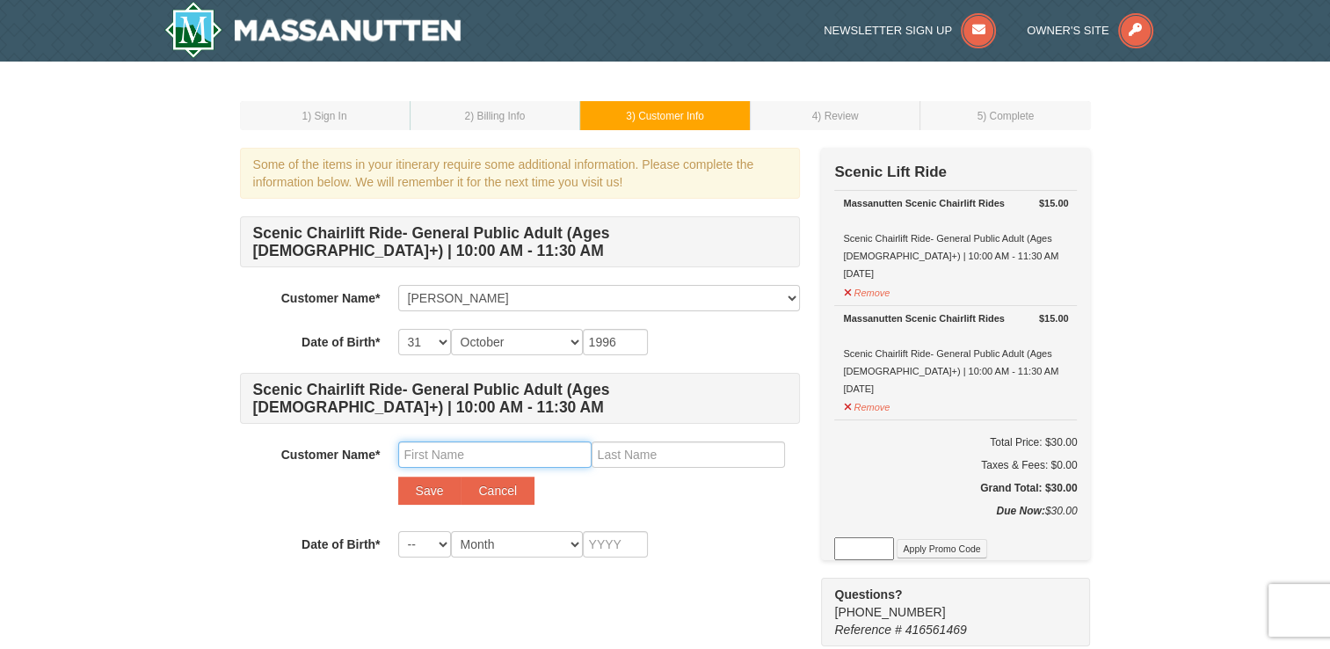
click at [468, 445] on input "text" at bounding box center [494, 454] width 193 height 26
type input "Hannah"
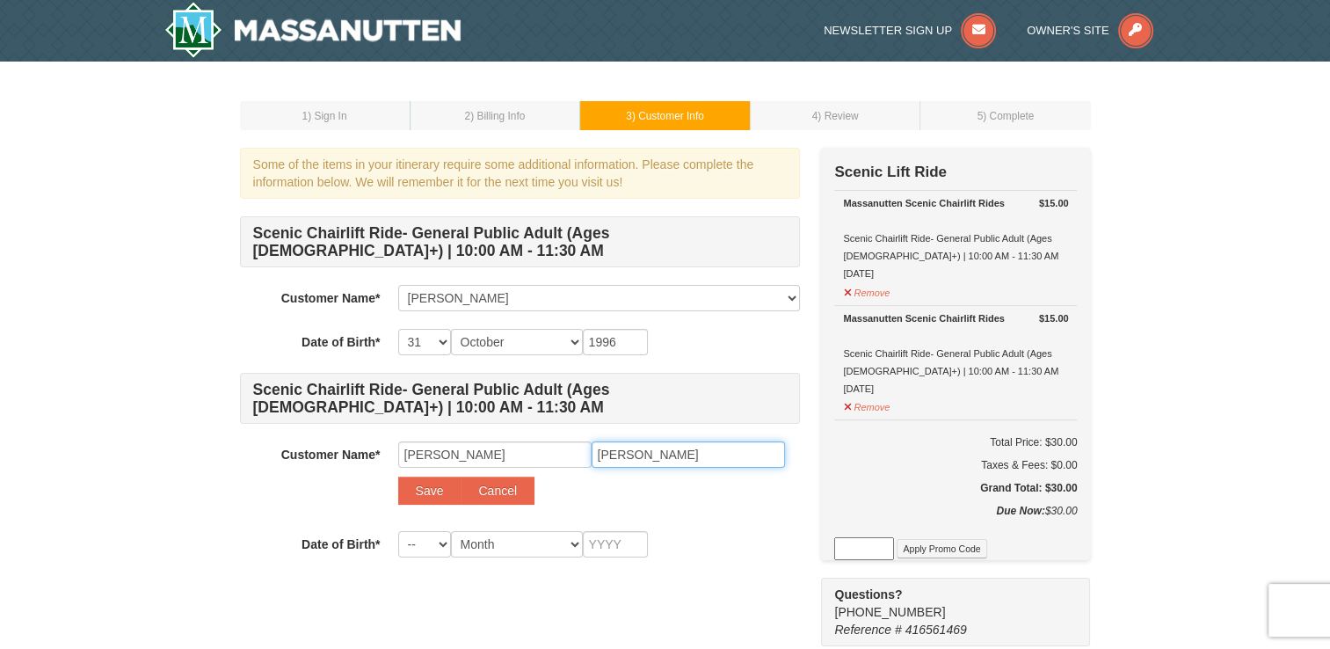
type input "Walker"
select select "02"
select select "11"
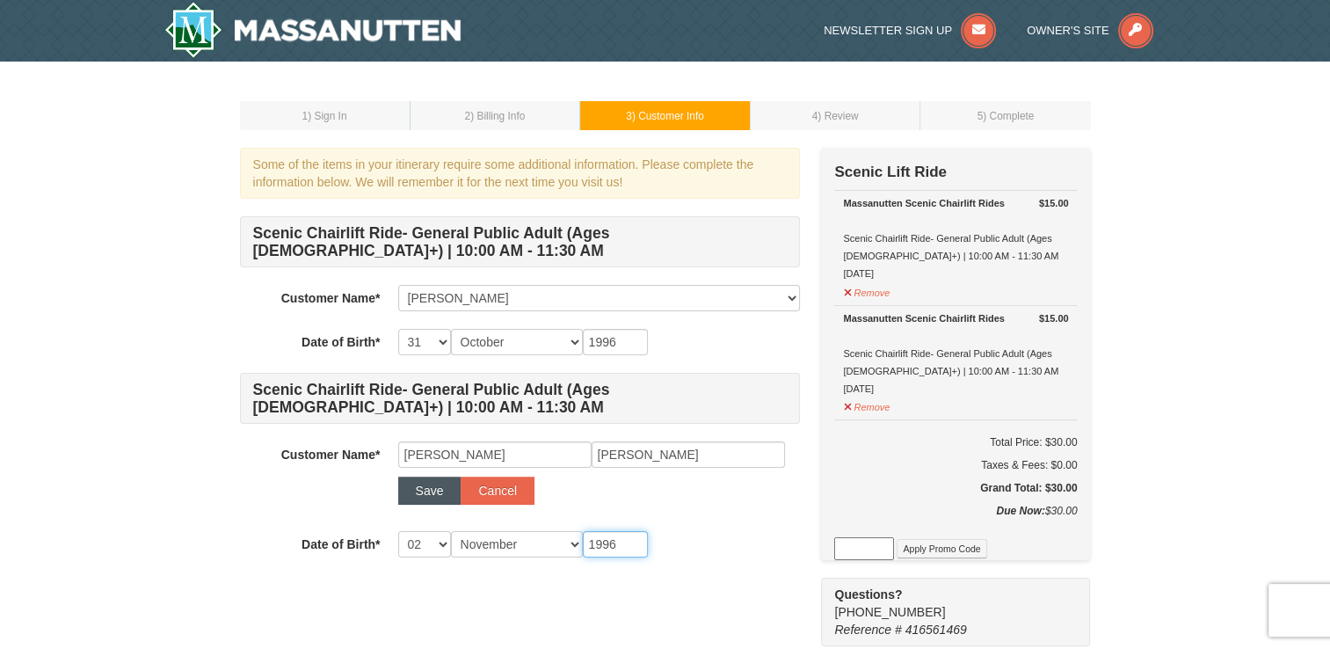
type input "1996"
click at [444, 484] on button "Save" at bounding box center [429, 491] width 63 height 28
select select
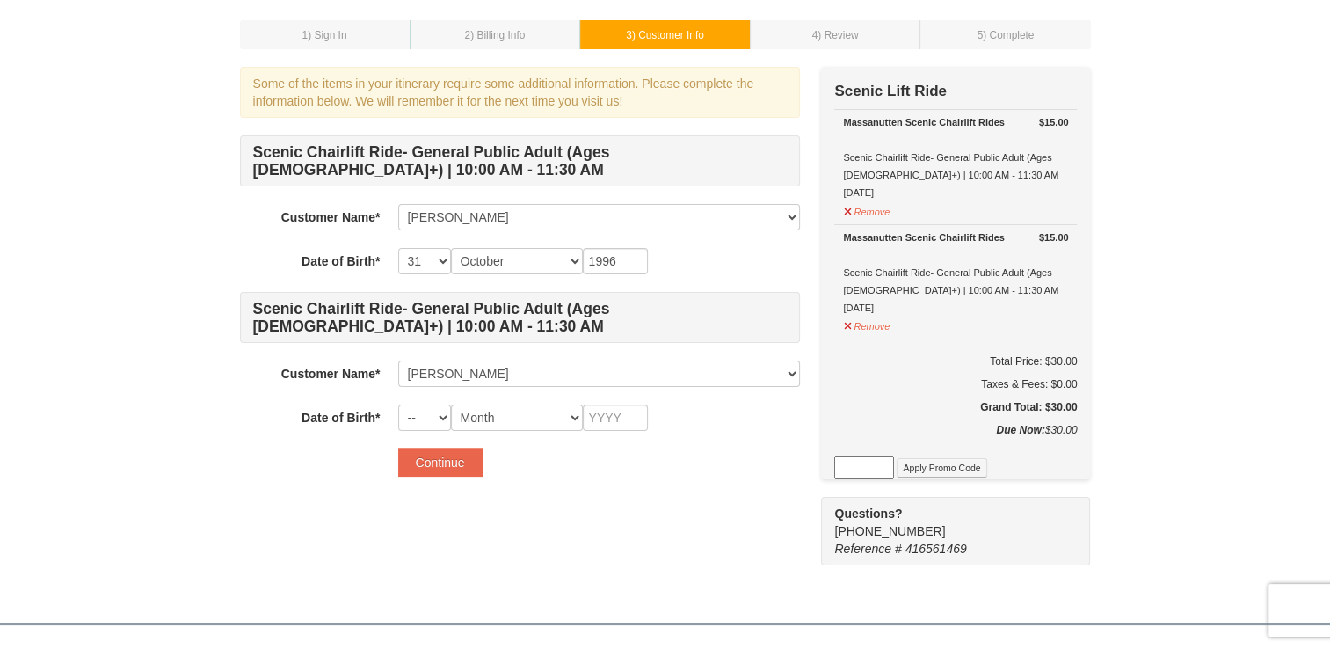
scroll to position [91, 0]
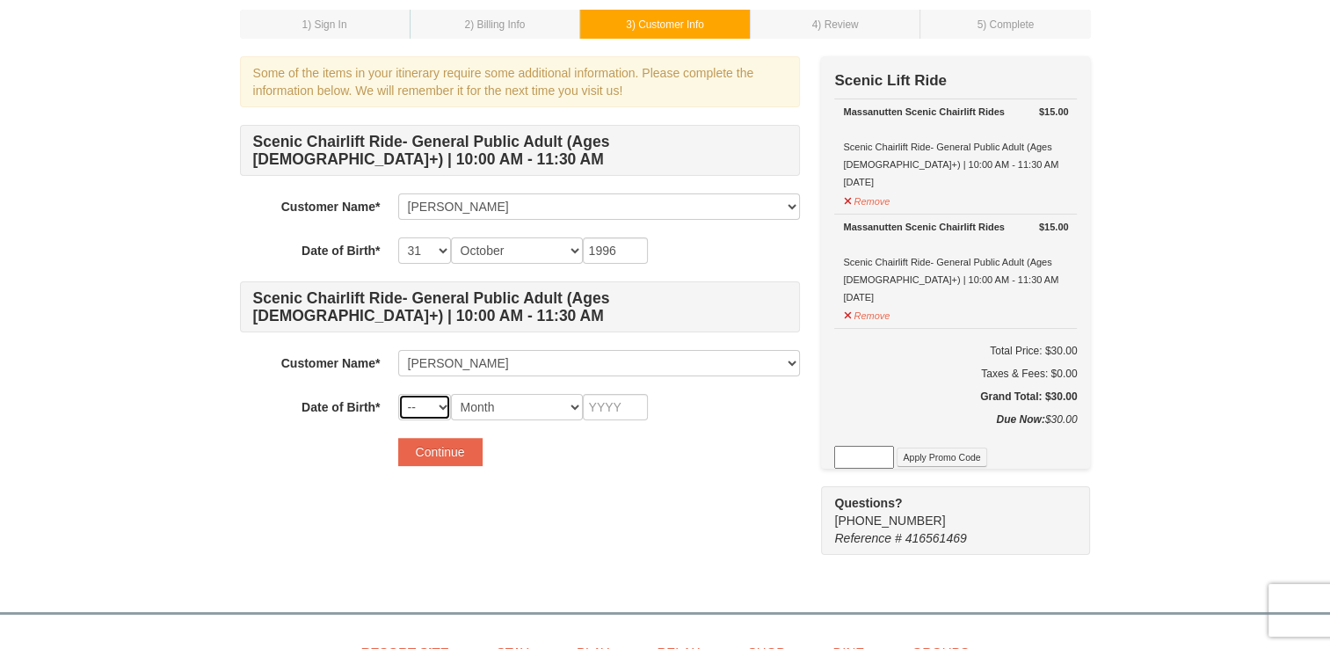
click at [408, 403] on select "-- 01 02 03 04 05 06 07 08 09 10 11 12 13 14 15 16 17 18 19 20 21 22 23 24 25 2…" at bounding box center [424, 407] width 53 height 26
select select "02"
click at [398, 394] on select "-- 01 02 03 04 05 06 07 08 09 10 11 12 13 14 15 16 17 18 19 20 21 22 23 24 25 2…" at bounding box center [424, 407] width 53 height 26
select select "11"
type input "1996"
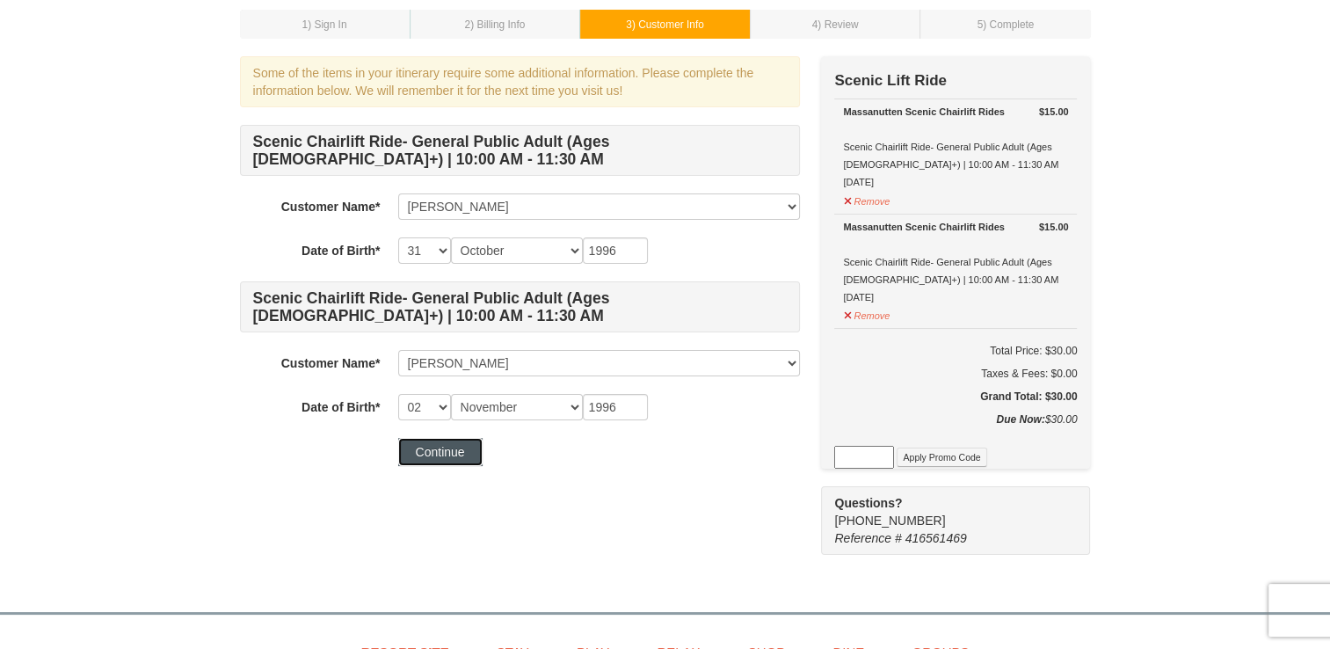
click at [433, 451] on button "Continue" at bounding box center [440, 452] width 84 height 28
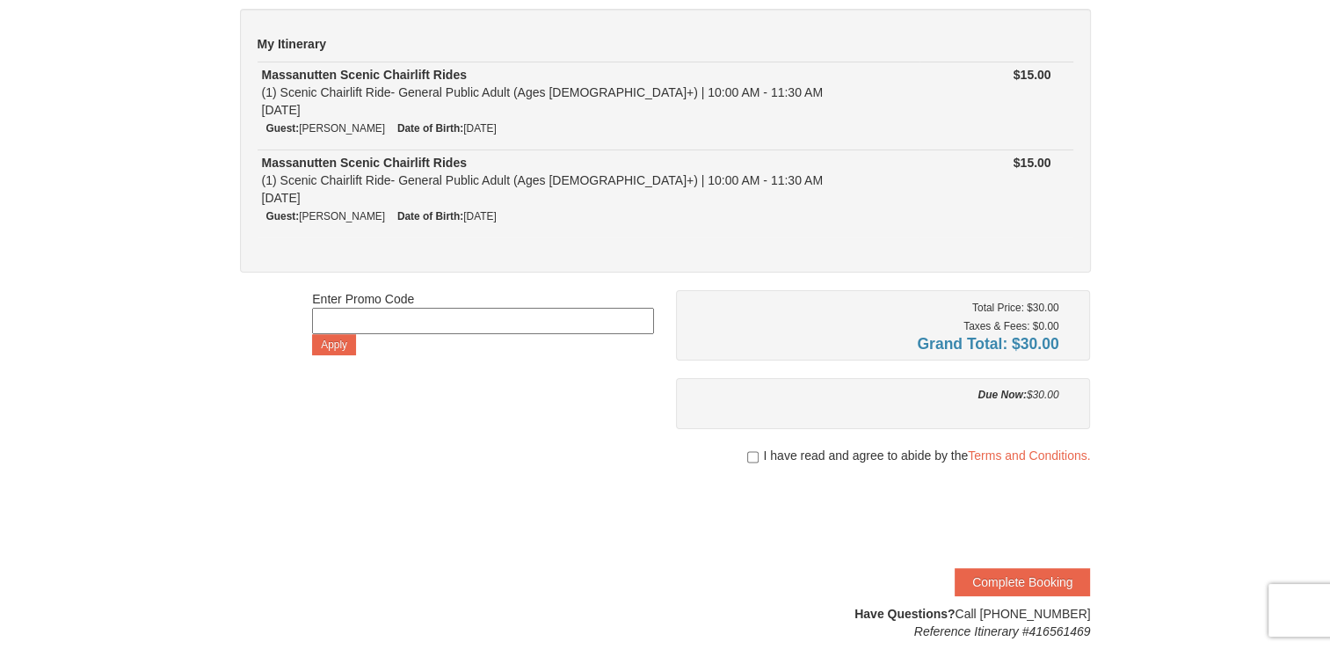
scroll to position [141, 0]
click at [749, 450] on input "checkbox" at bounding box center [752, 455] width 11 height 14
checkbox input "true"
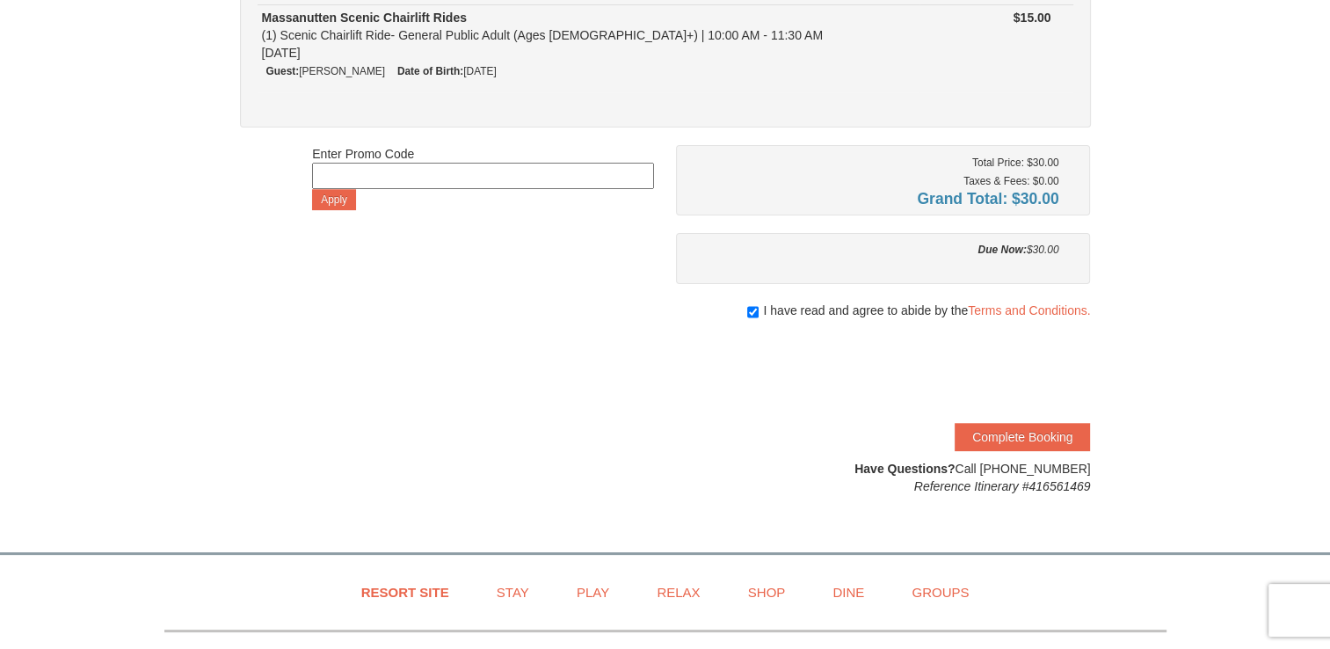
scroll to position [285, 0]
click at [1022, 441] on button "Complete Booking" at bounding box center [1022, 436] width 135 height 28
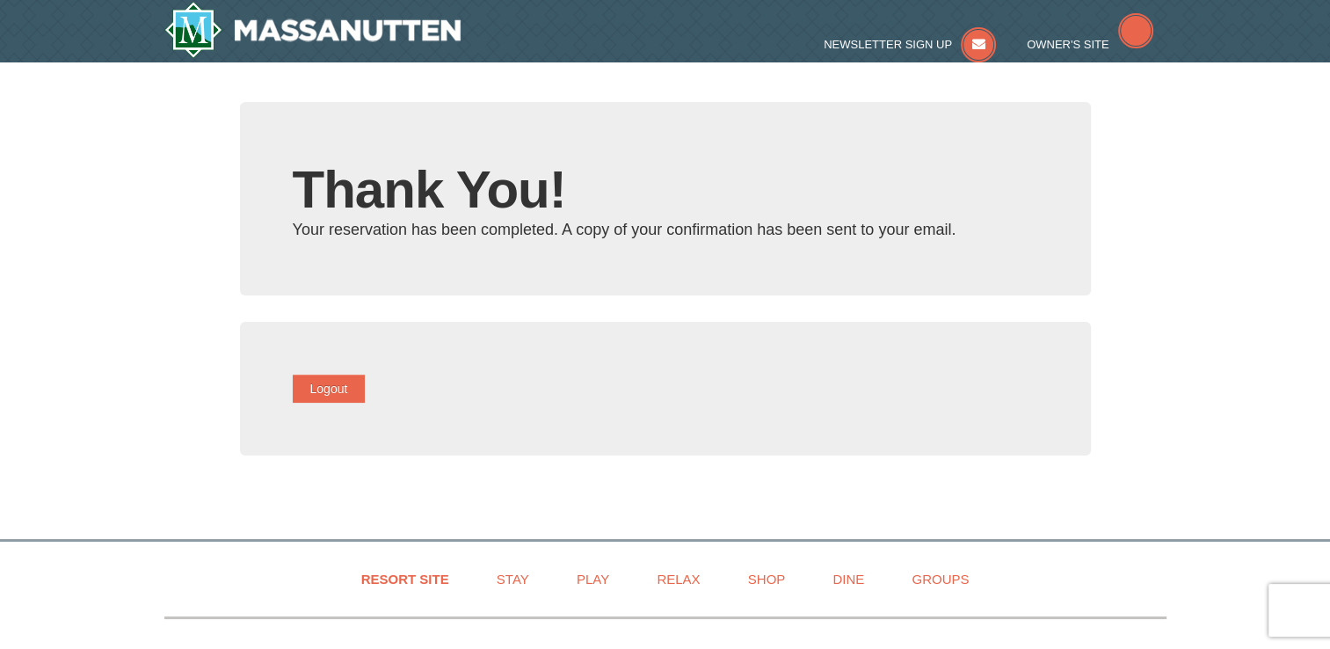
type input "[EMAIL_ADDRESS][DOMAIN_NAME]"
